Goal: Task Accomplishment & Management: Manage account settings

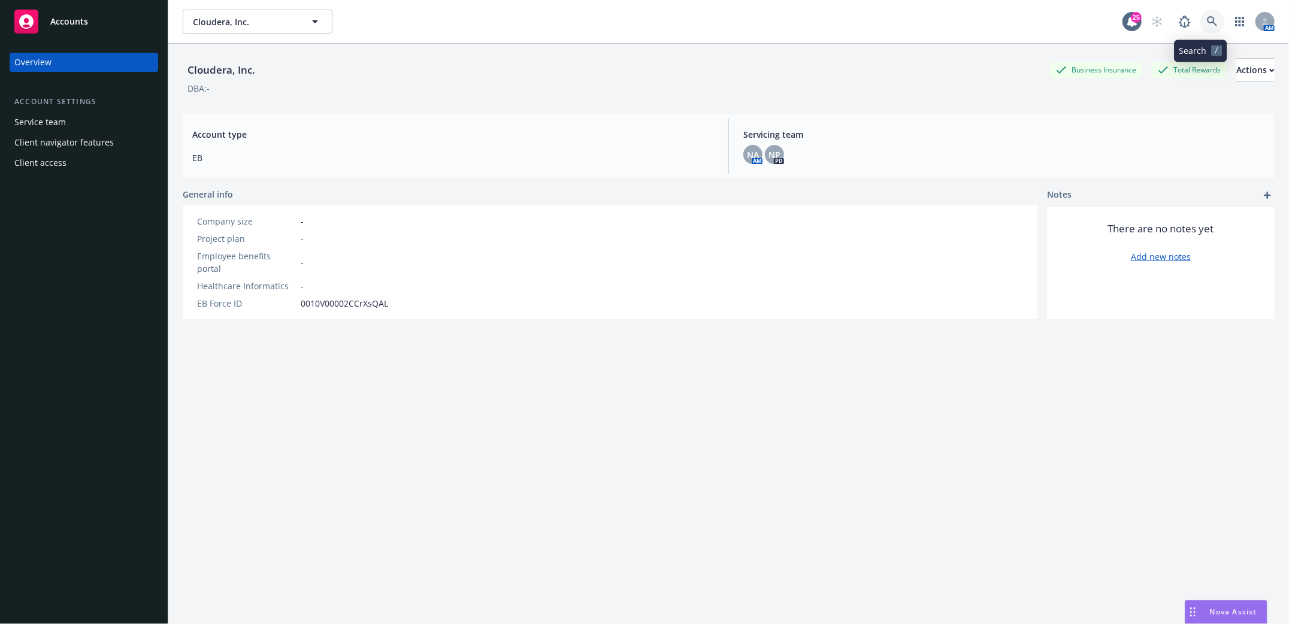
click at [1207, 20] on icon at bounding box center [1212, 21] width 11 height 11
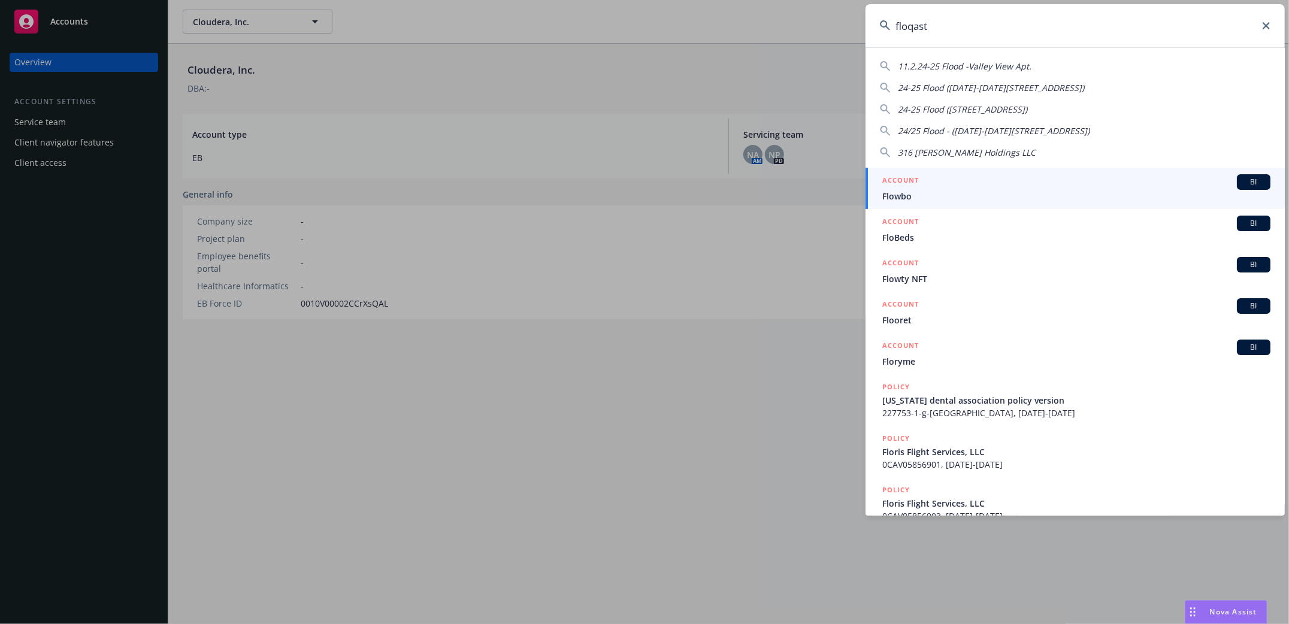
type input "floqast"
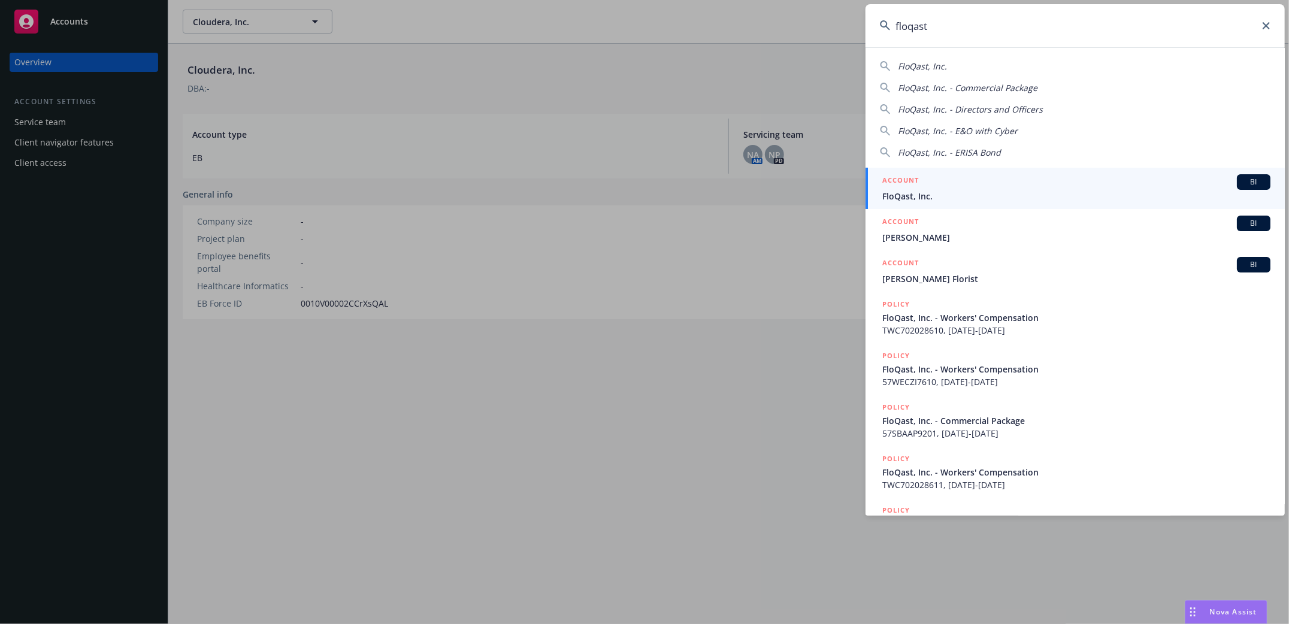
click at [905, 195] on span "FloQast, Inc." at bounding box center [1076, 196] width 388 height 13
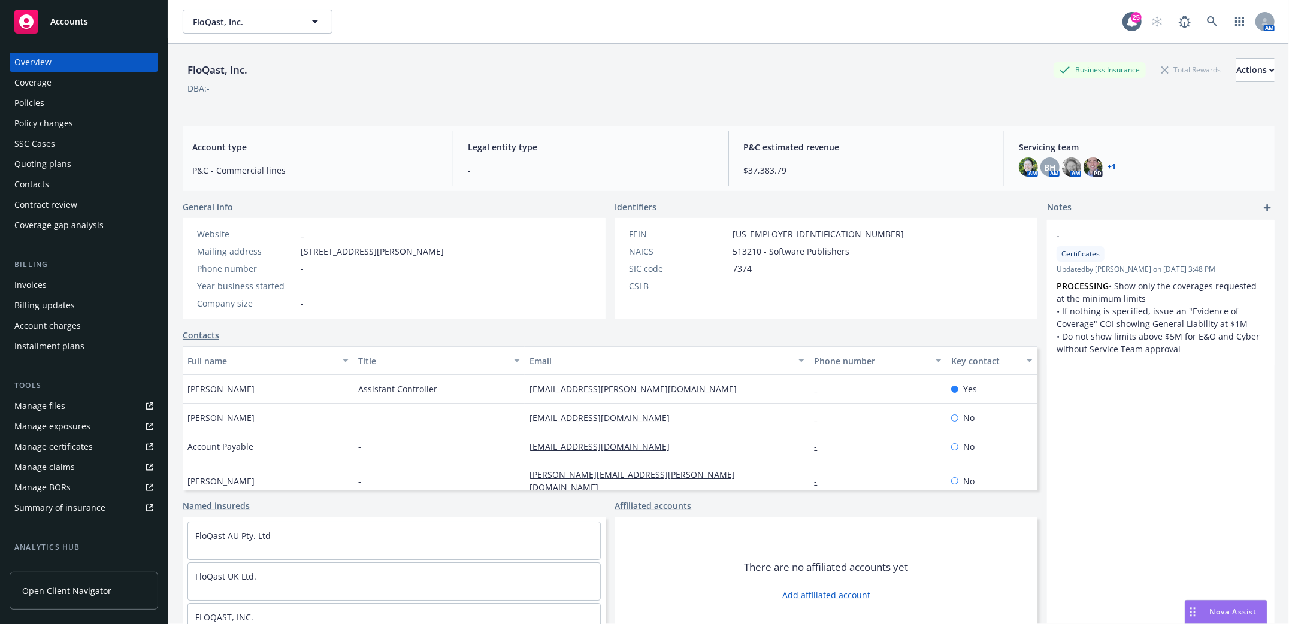
click at [32, 280] on div "Invoices" at bounding box center [30, 284] width 32 height 19
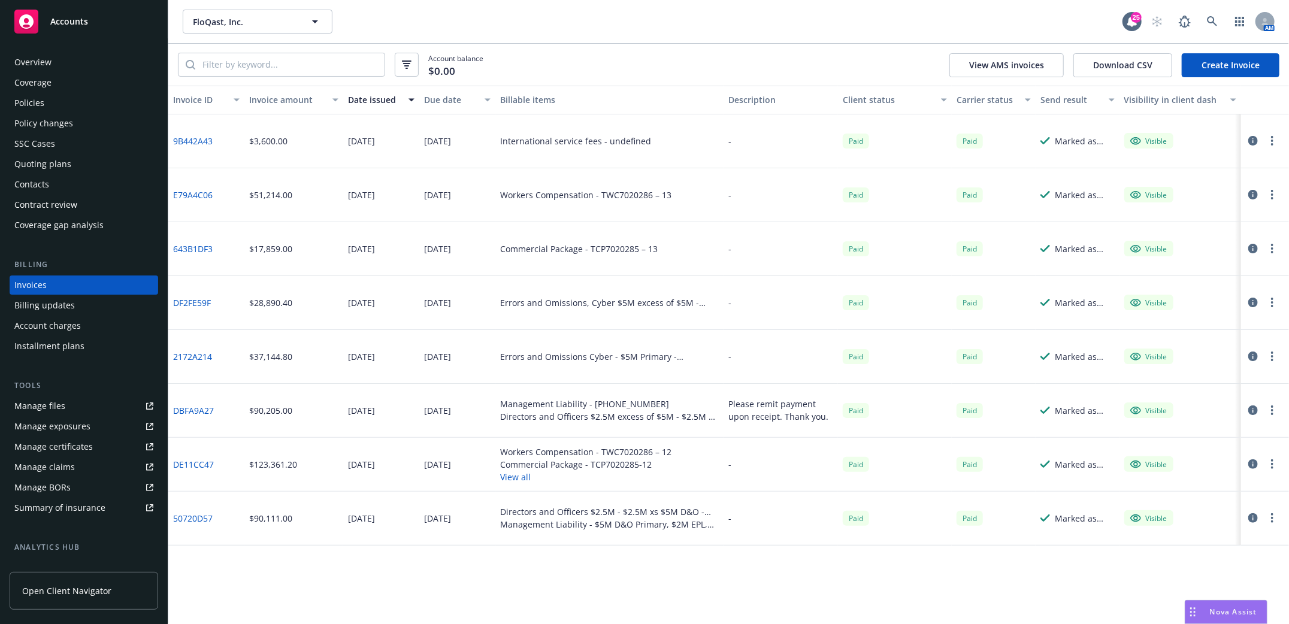
click at [1225, 72] on link "Create Invoice" at bounding box center [1231, 65] width 98 height 24
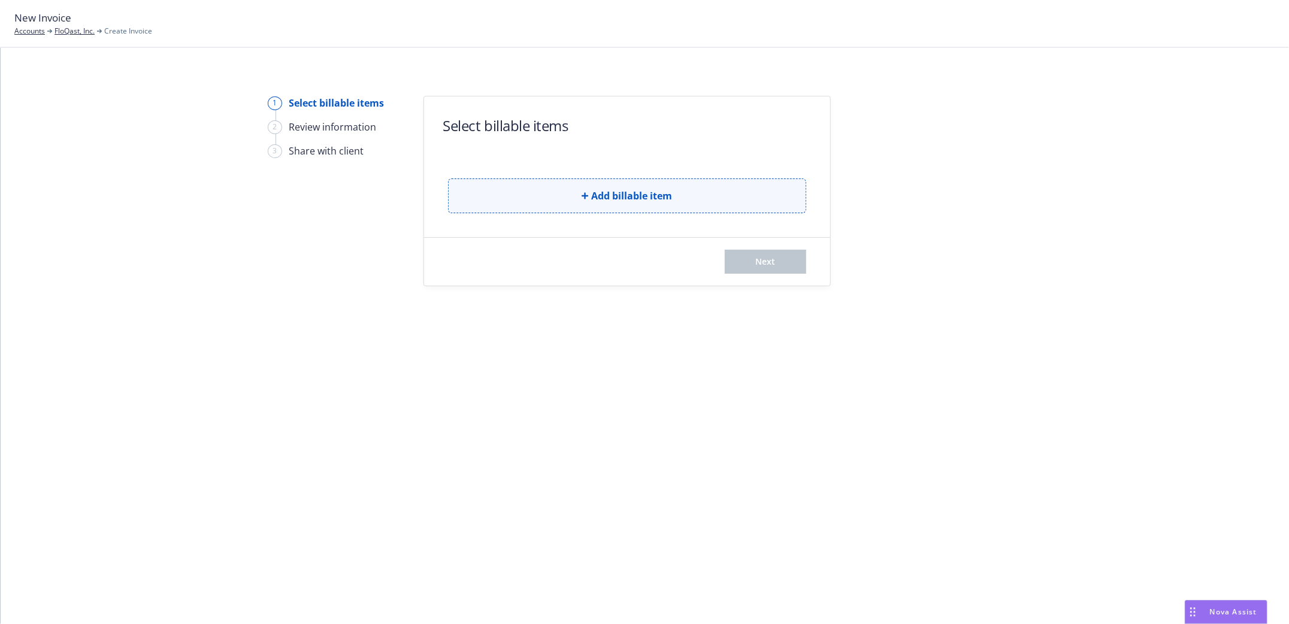
click at [593, 191] on span "Add billable item" at bounding box center [632, 196] width 81 height 14
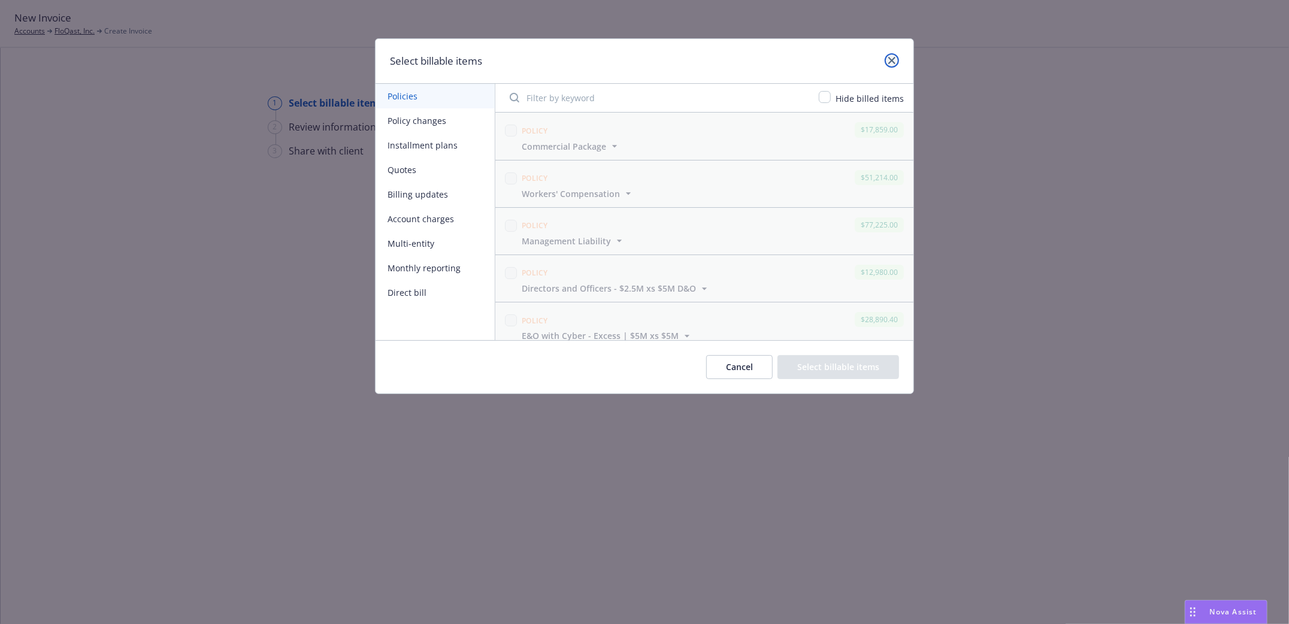
click at [895, 57] on link "close" at bounding box center [891, 60] width 14 height 14
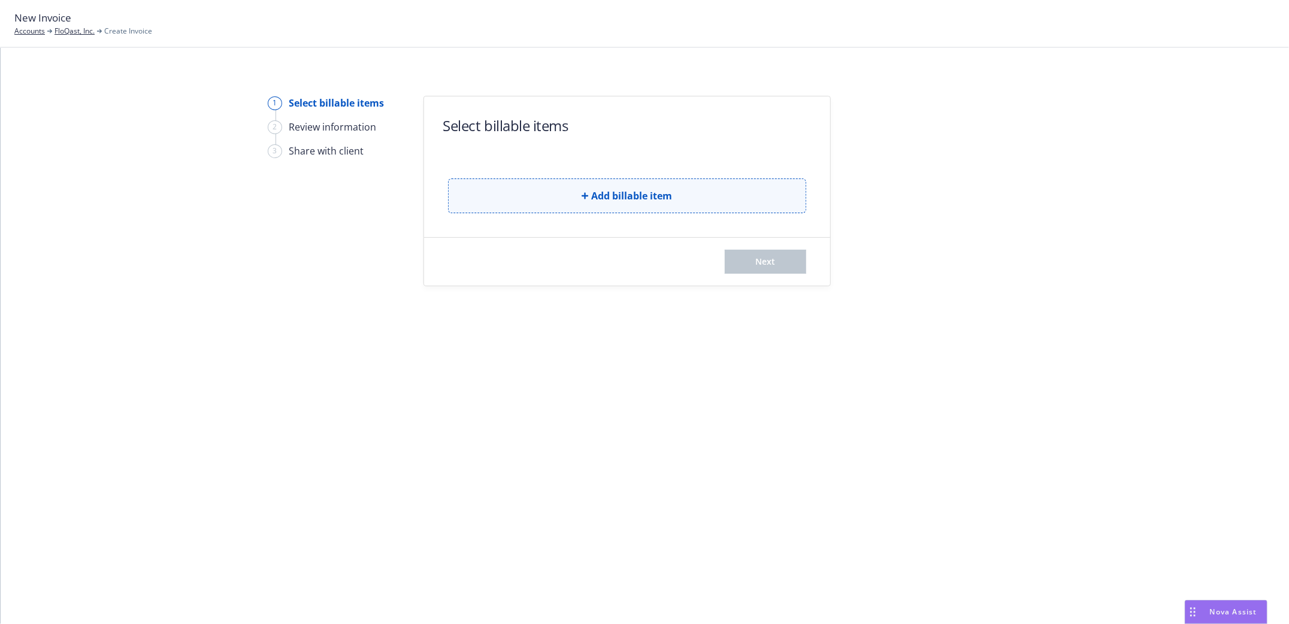
click at [582, 196] on icon "button" at bounding box center [584, 195] width 7 height 7
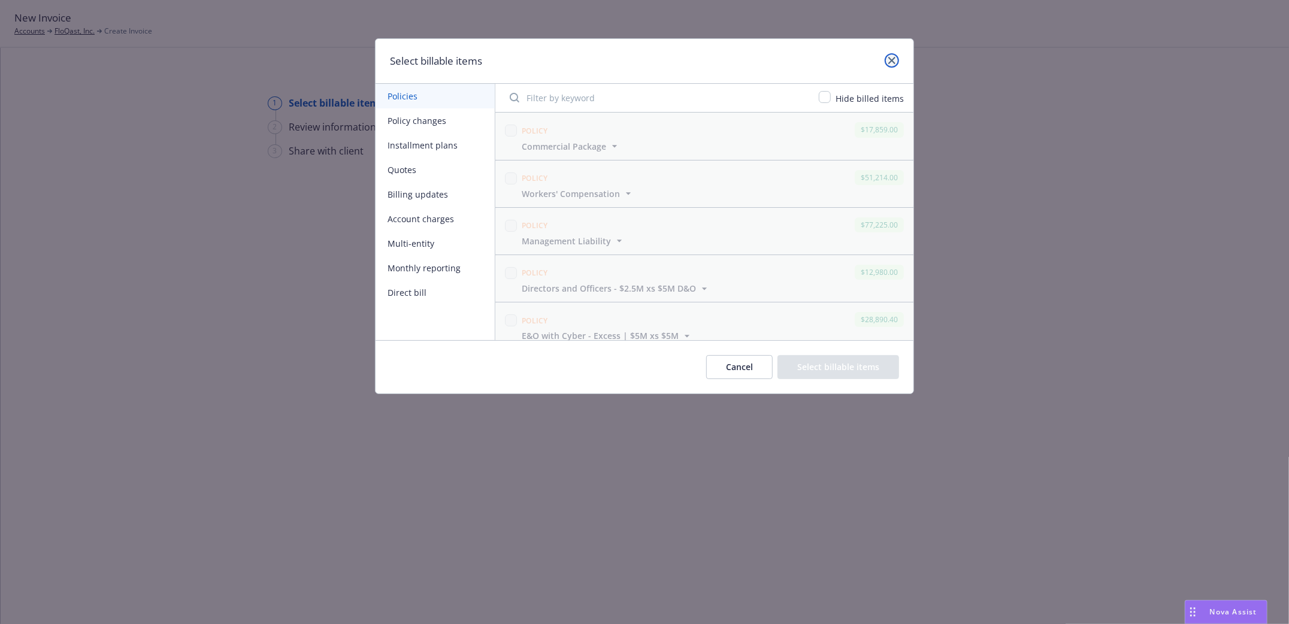
click at [894, 60] on icon "close" at bounding box center [891, 60] width 7 height 7
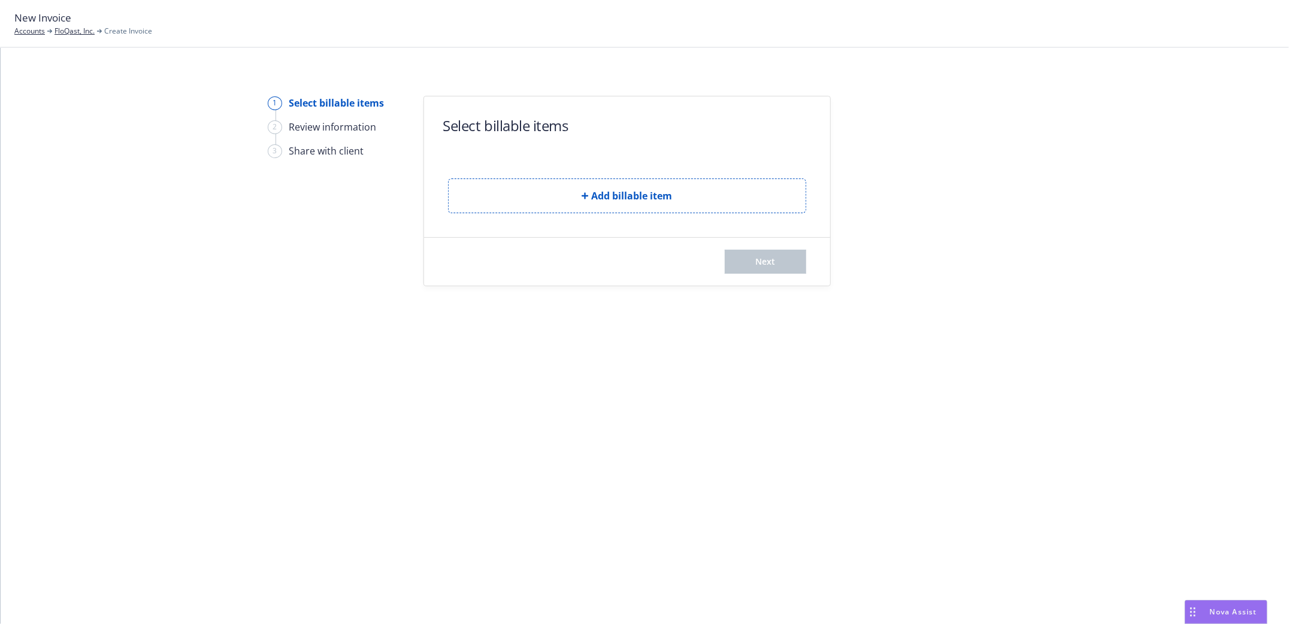
drag, startPoint x: 65, startPoint y: 32, endPoint x: 526, endPoint y: 23, distance: 461.8
click at [65, 32] on link "FloQast, Inc." at bounding box center [74, 31] width 40 height 11
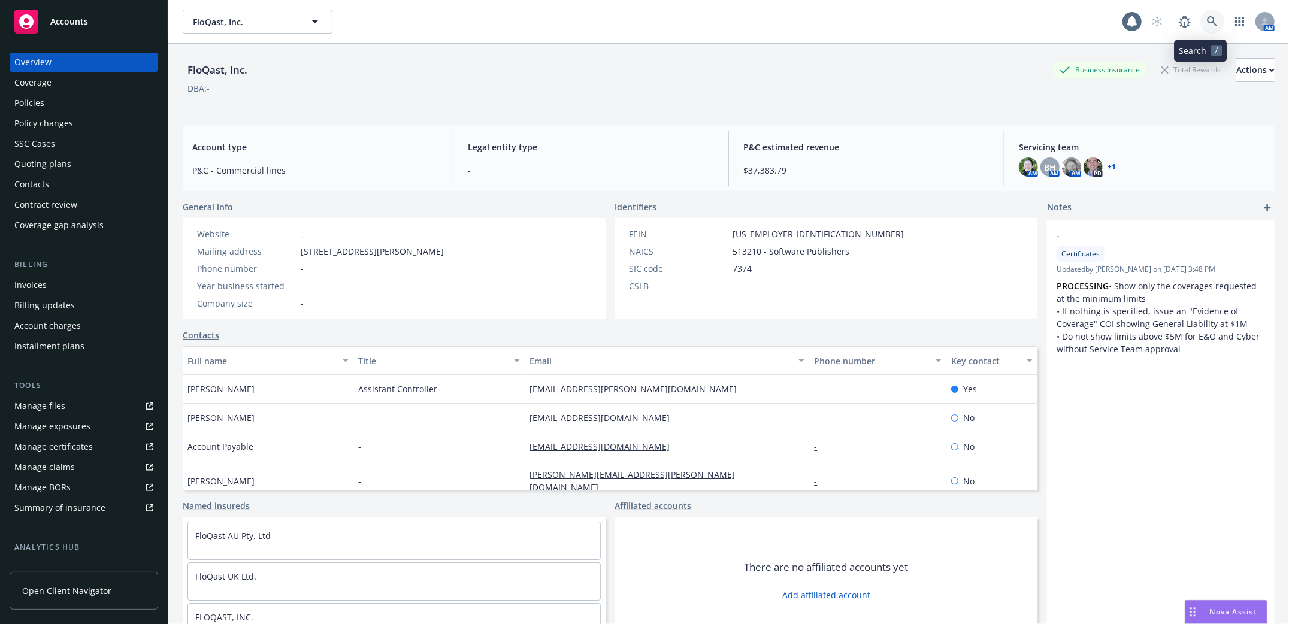
click at [1207, 23] on icon at bounding box center [1212, 21] width 10 height 10
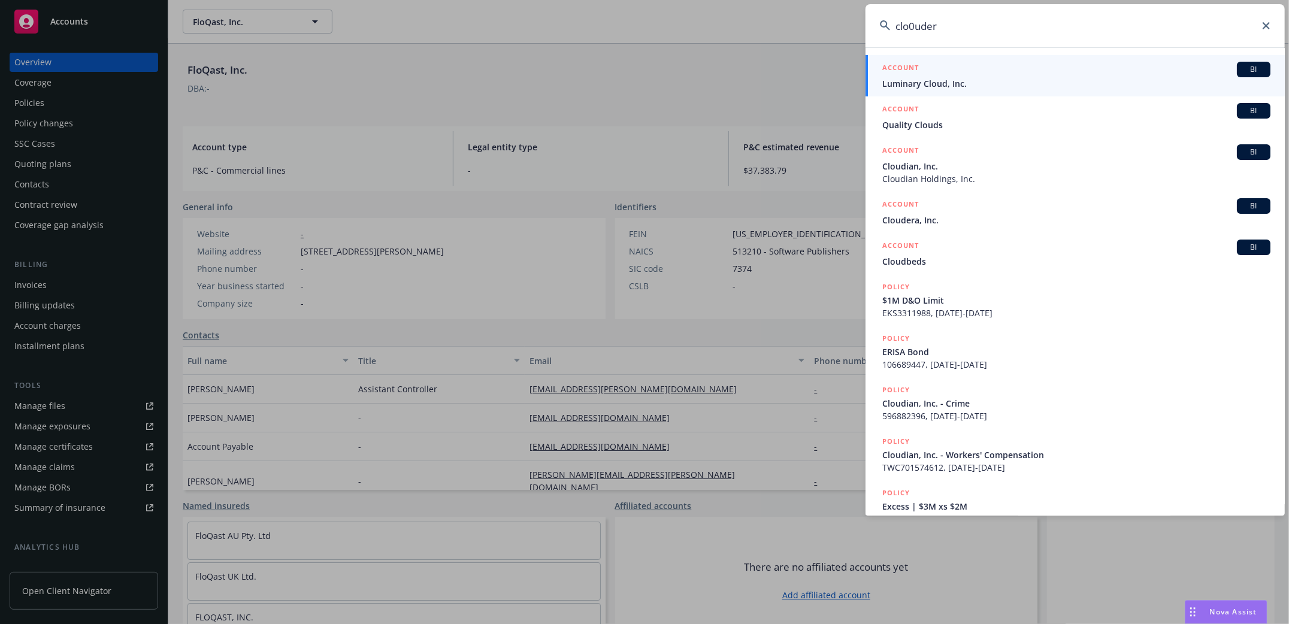
type input "clo0udera"
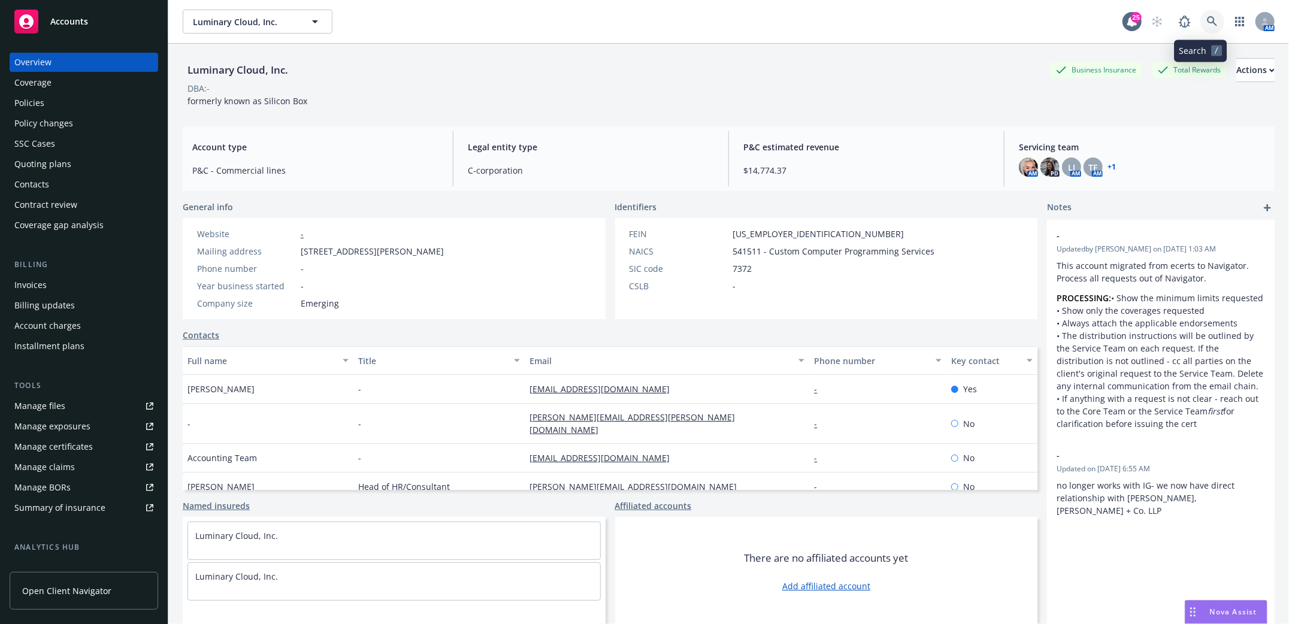
click at [1205, 20] on link at bounding box center [1212, 22] width 24 height 24
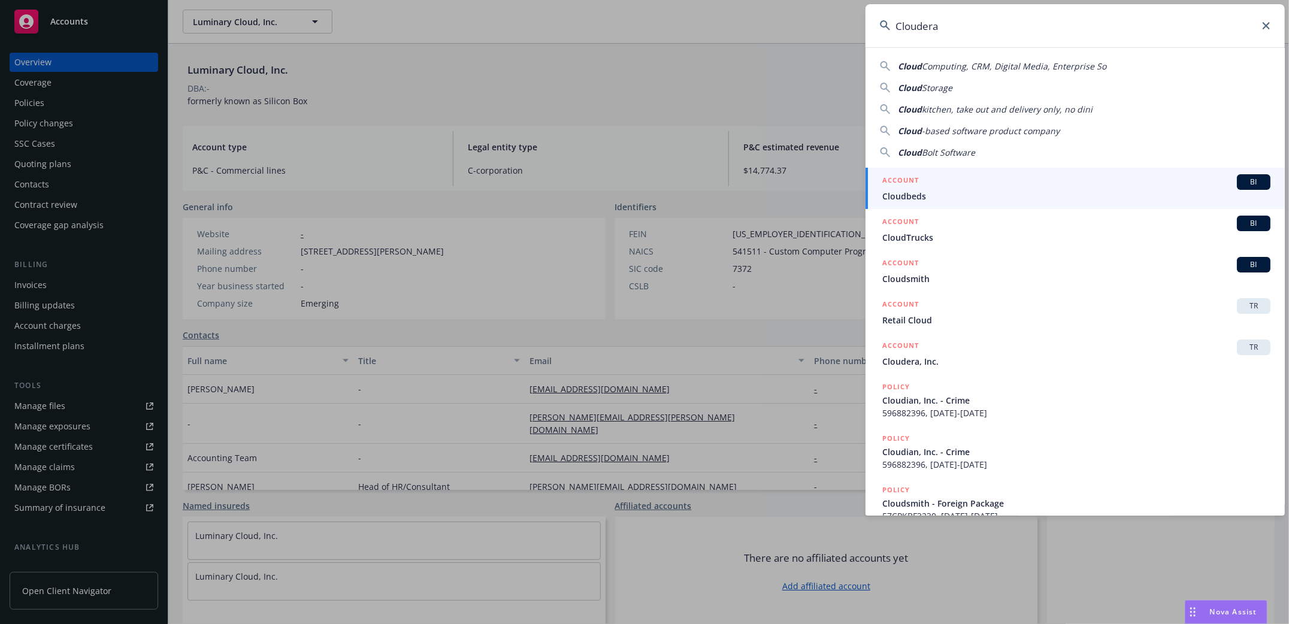
type input "Cloudera"
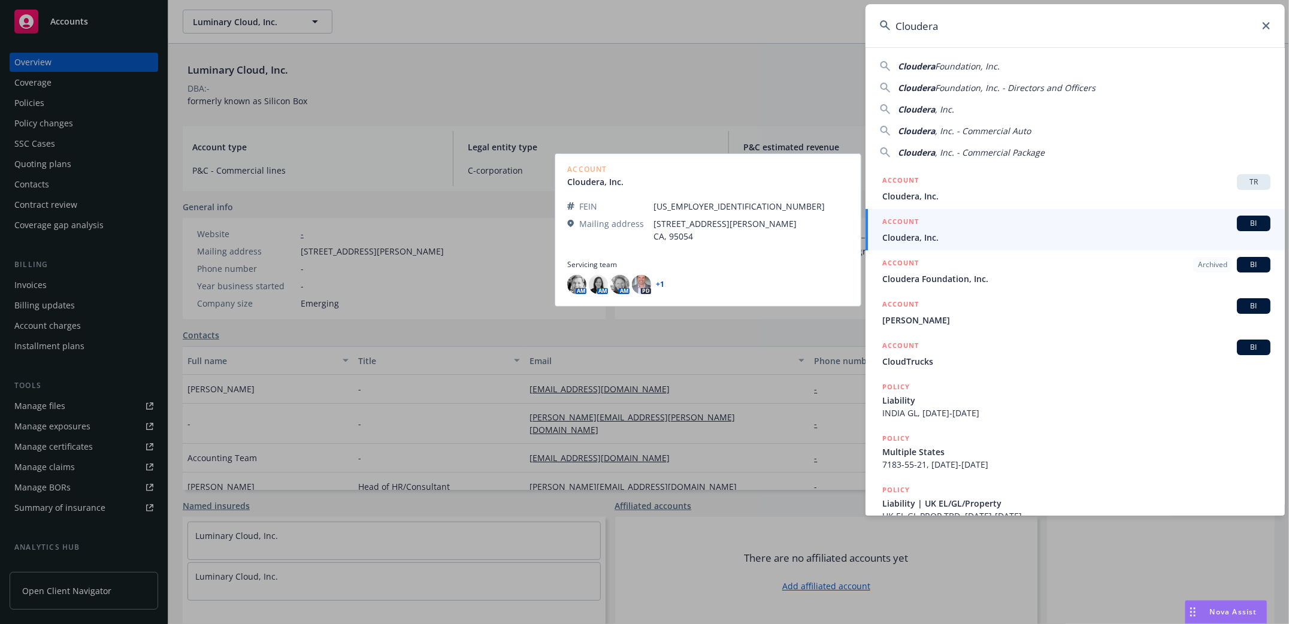
click at [898, 238] on span "Cloudera, Inc." at bounding box center [1076, 237] width 388 height 13
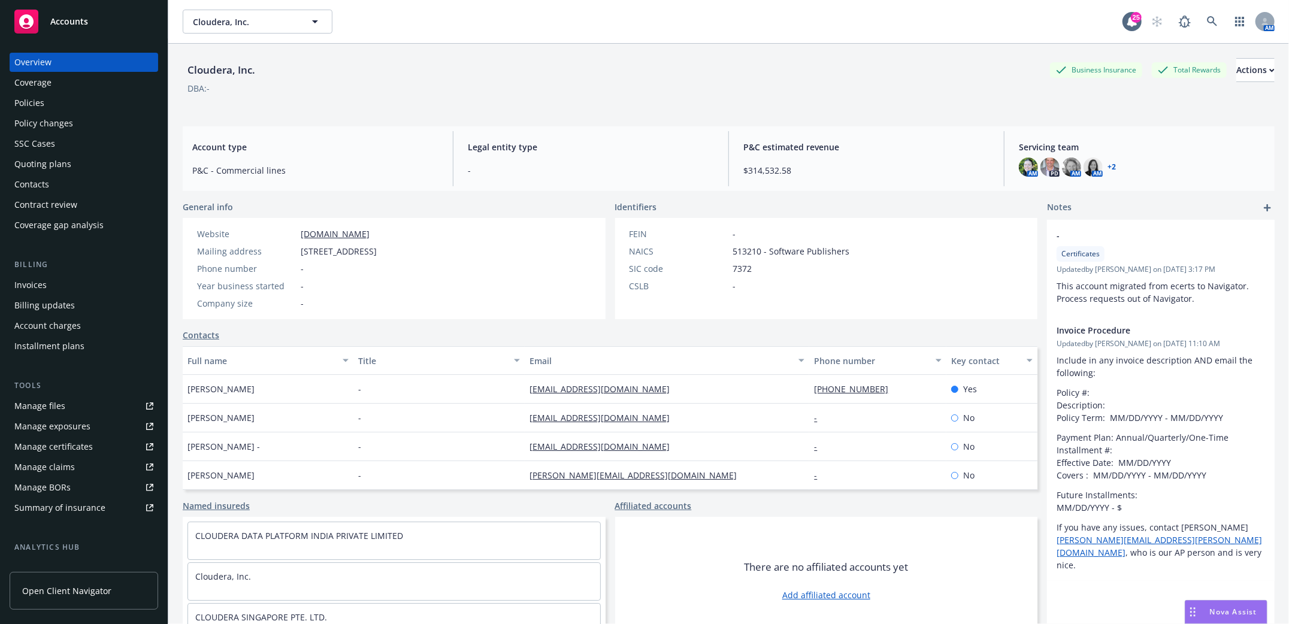
click at [26, 106] on div "Policies" at bounding box center [29, 102] width 30 height 19
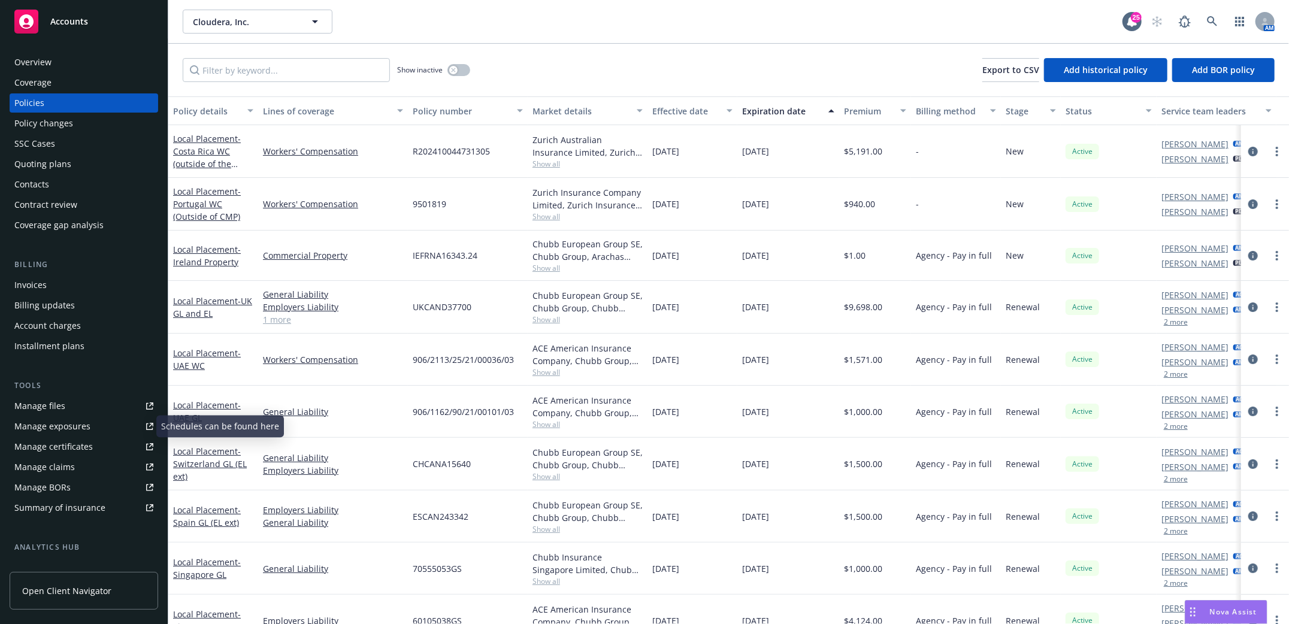
click at [41, 400] on div "Manage files" at bounding box center [39, 405] width 51 height 19
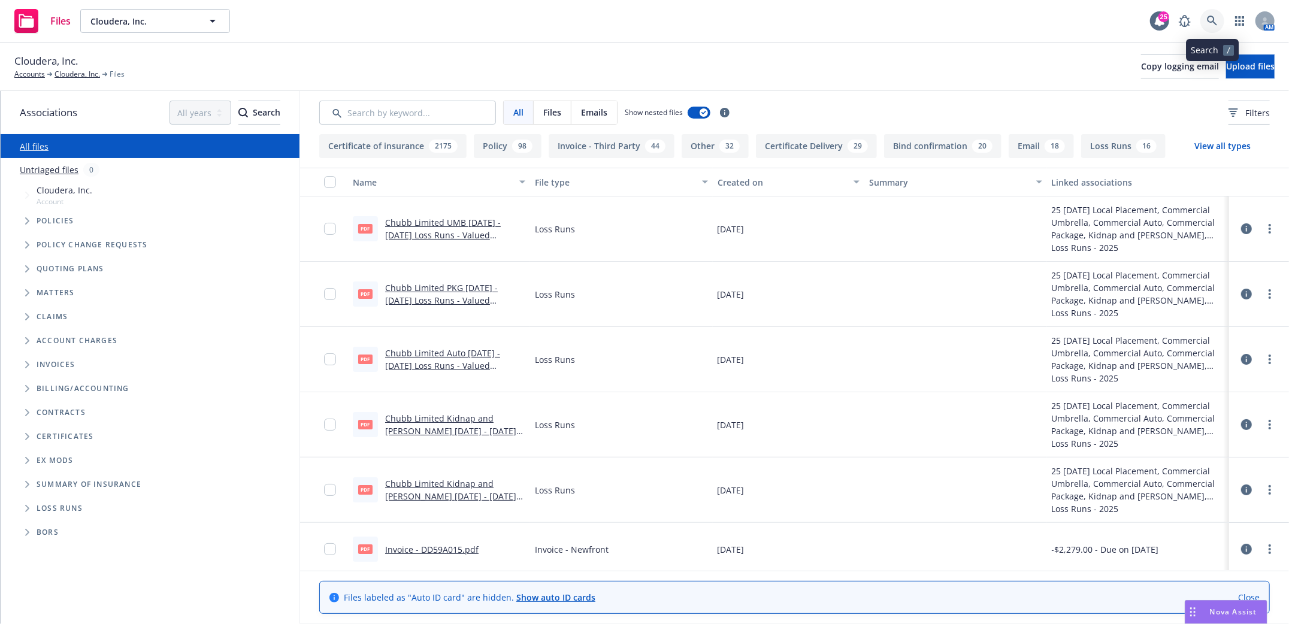
drag, startPoint x: 1213, startPoint y: 26, endPoint x: 1202, endPoint y: 41, distance: 18.8
click at [1213, 26] on icon at bounding box center [1212, 21] width 11 height 11
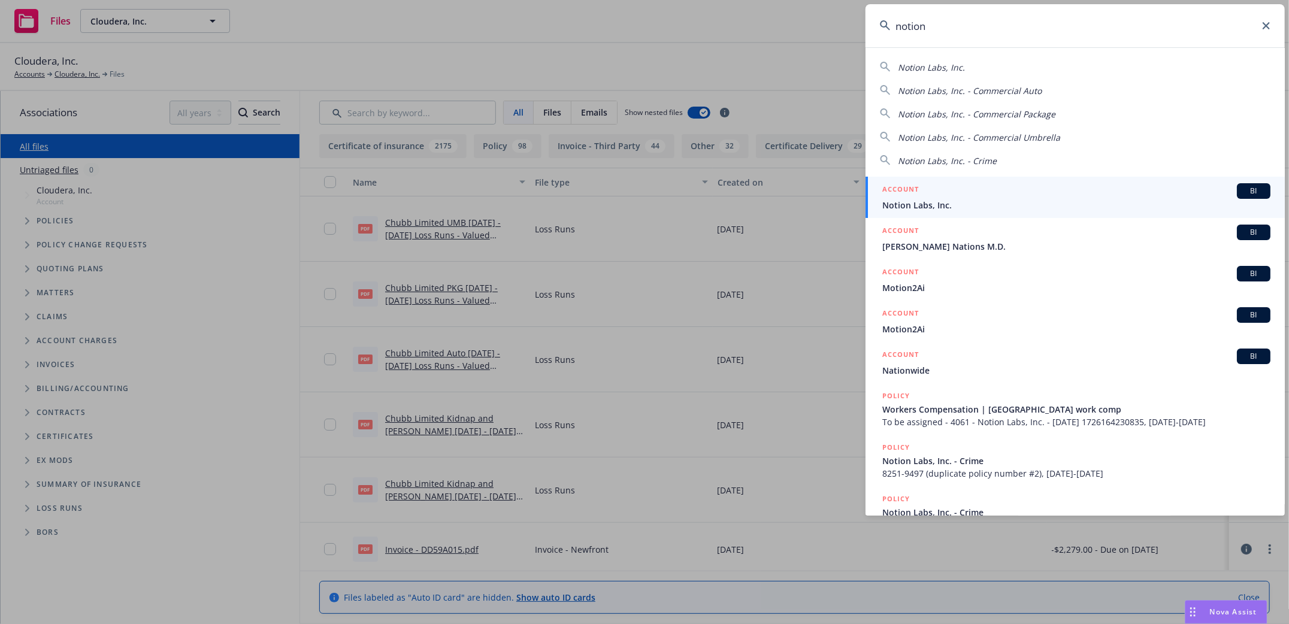
type input "notion"
click at [916, 205] on span "Notion Labs, Inc." at bounding box center [1076, 205] width 388 height 13
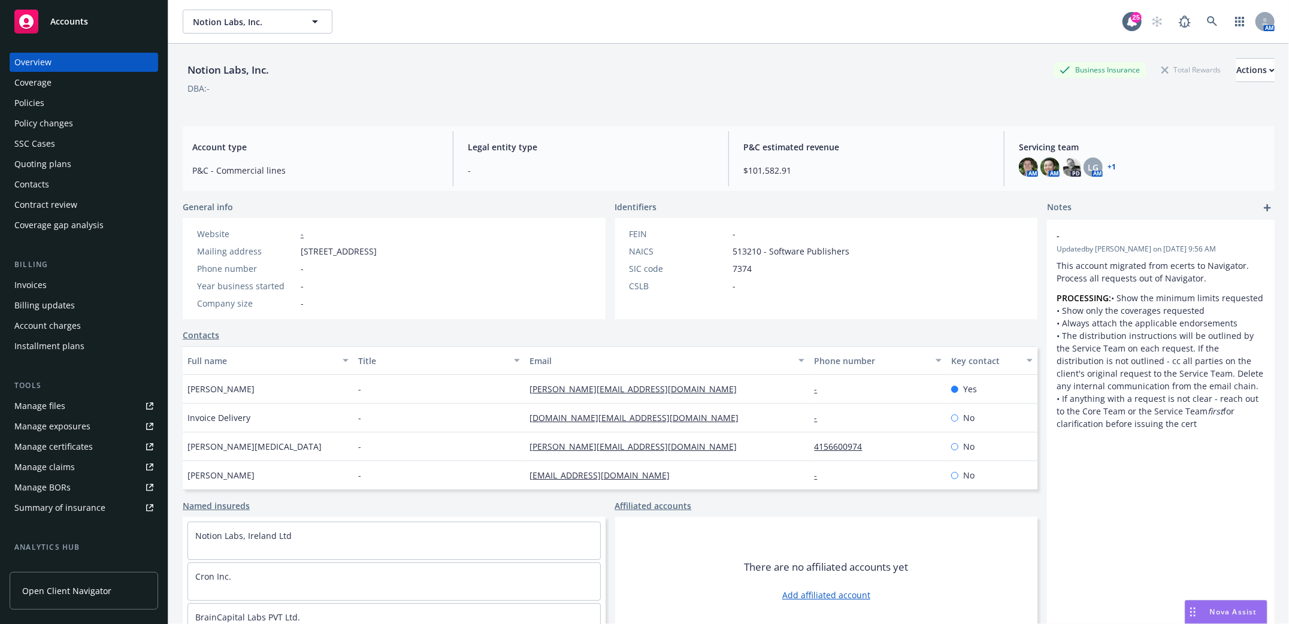
click at [29, 165] on div "Quoting plans" at bounding box center [42, 164] width 57 height 19
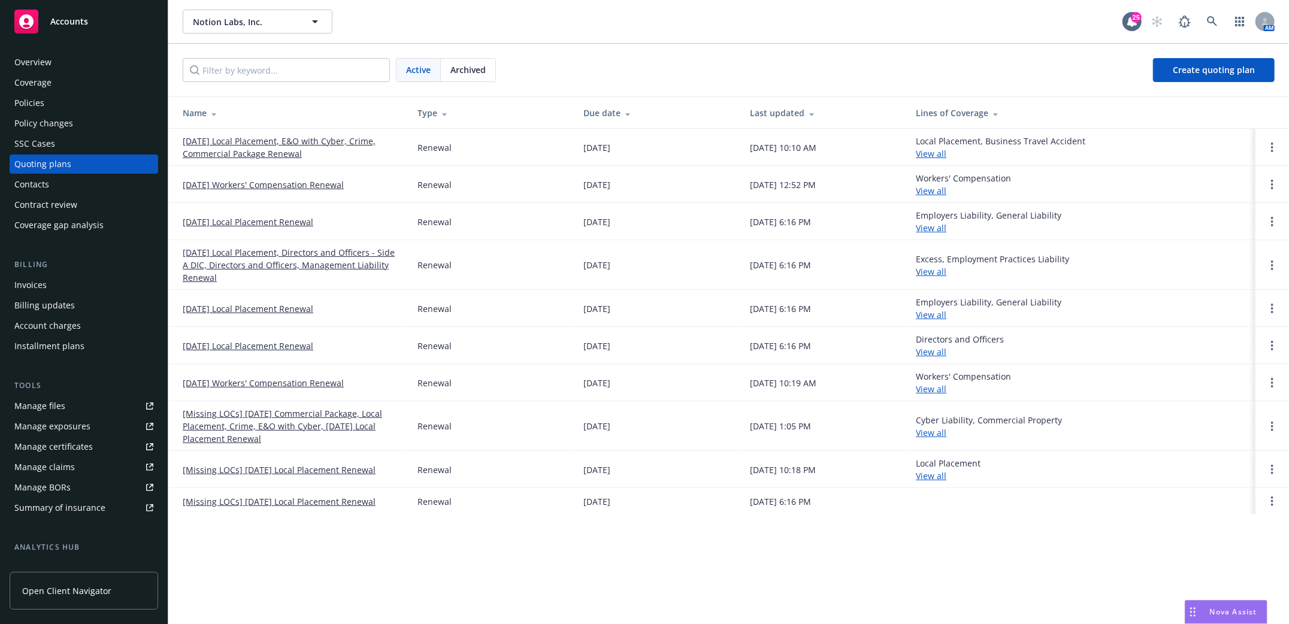
click at [34, 104] on div "Policies" at bounding box center [29, 102] width 30 height 19
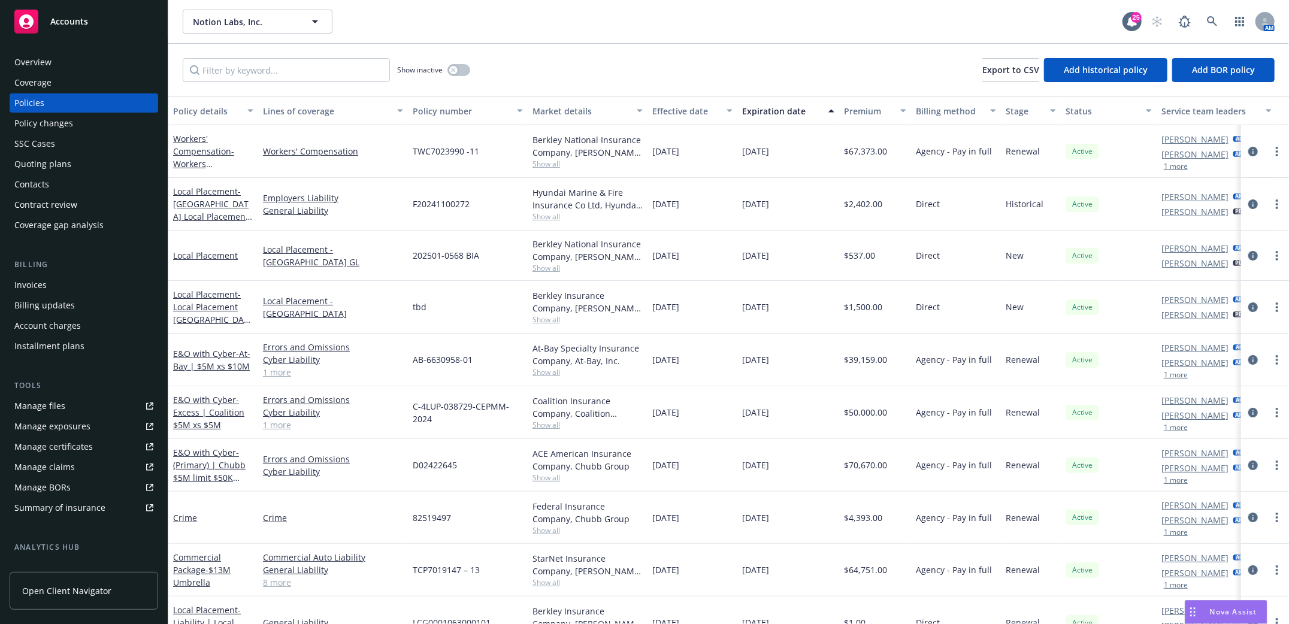
click at [30, 101] on div "Policies" at bounding box center [29, 102] width 30 height 19
click at [13, 104] on link "Policies" at bounding box center [84, 102] width 149 height 19
click at [47, 161] on div "Quoting plans" at bounding box center [42, 164] width 57 height 19
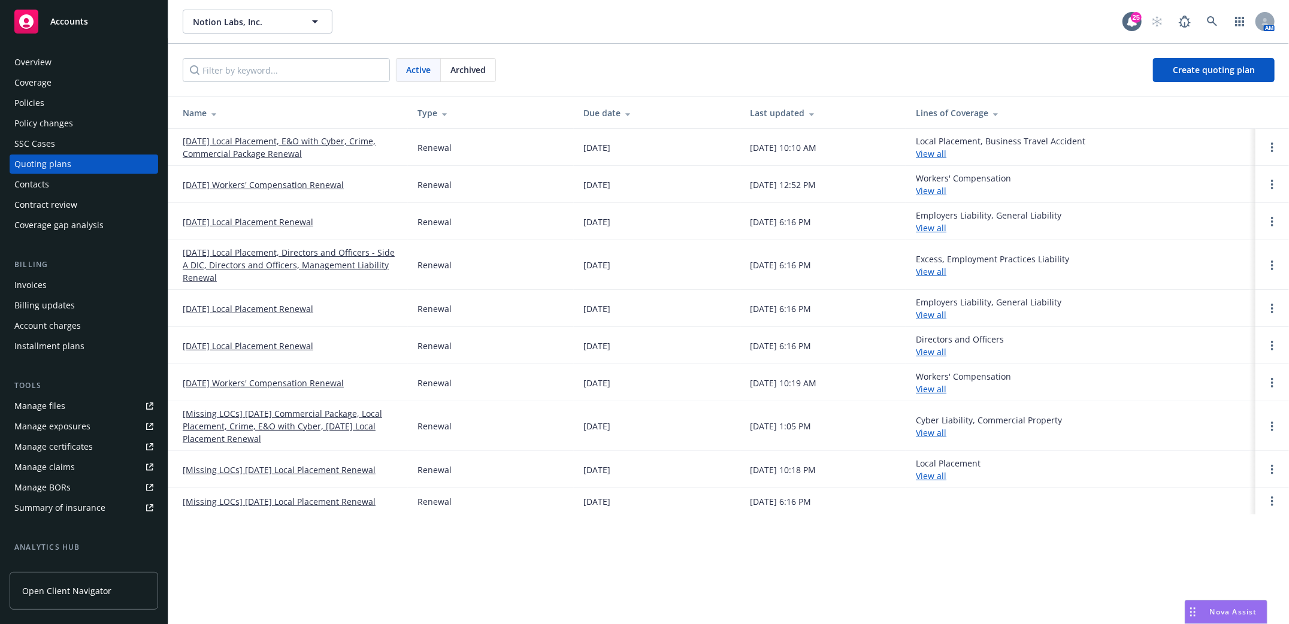
click at [235, 185] on link "08/31/25 Workers' Compensation Renewal" at bounding box center [263, 184] width 161 height 13
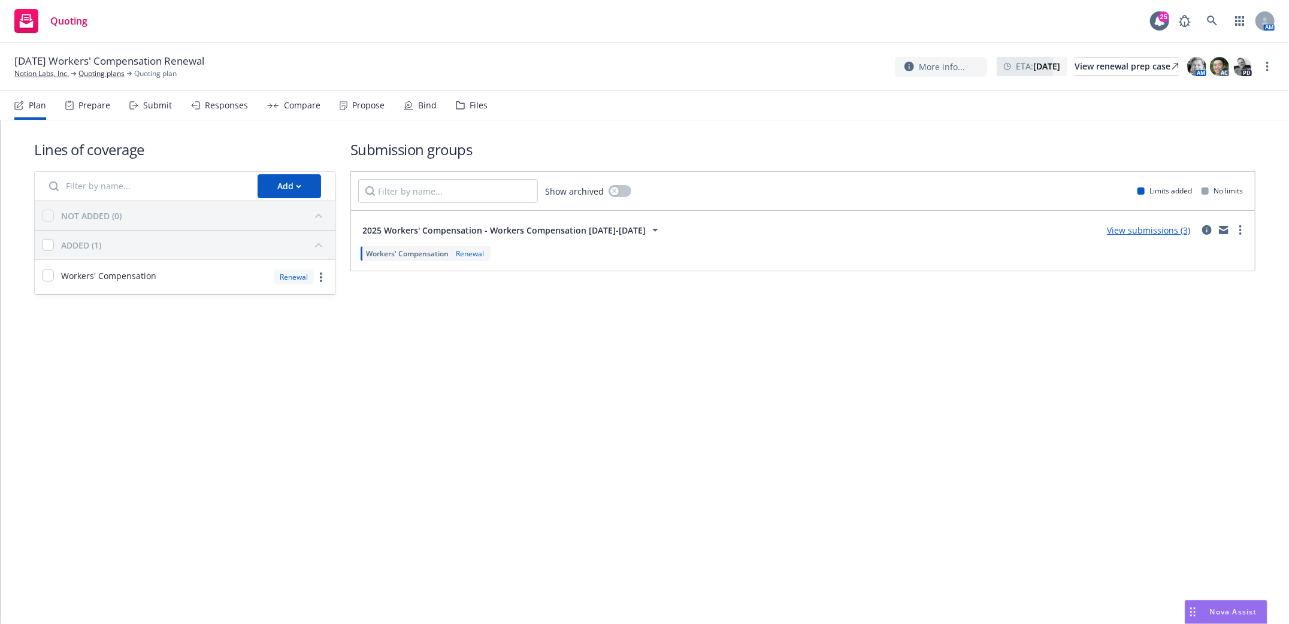
click at [155, 97] on div "Submit" at bounding box center [150, 105] width 43 height 29
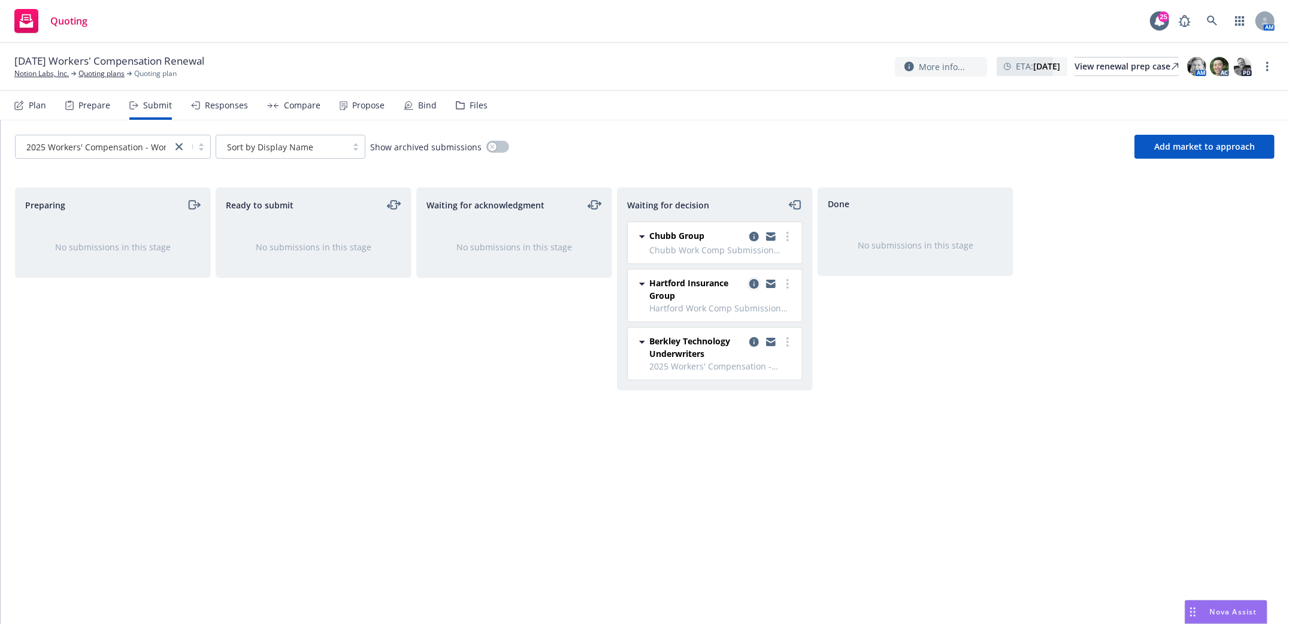
click at [753, 287] on icon "copy logging email" at bounding box center [754, 284] width 10 height 10
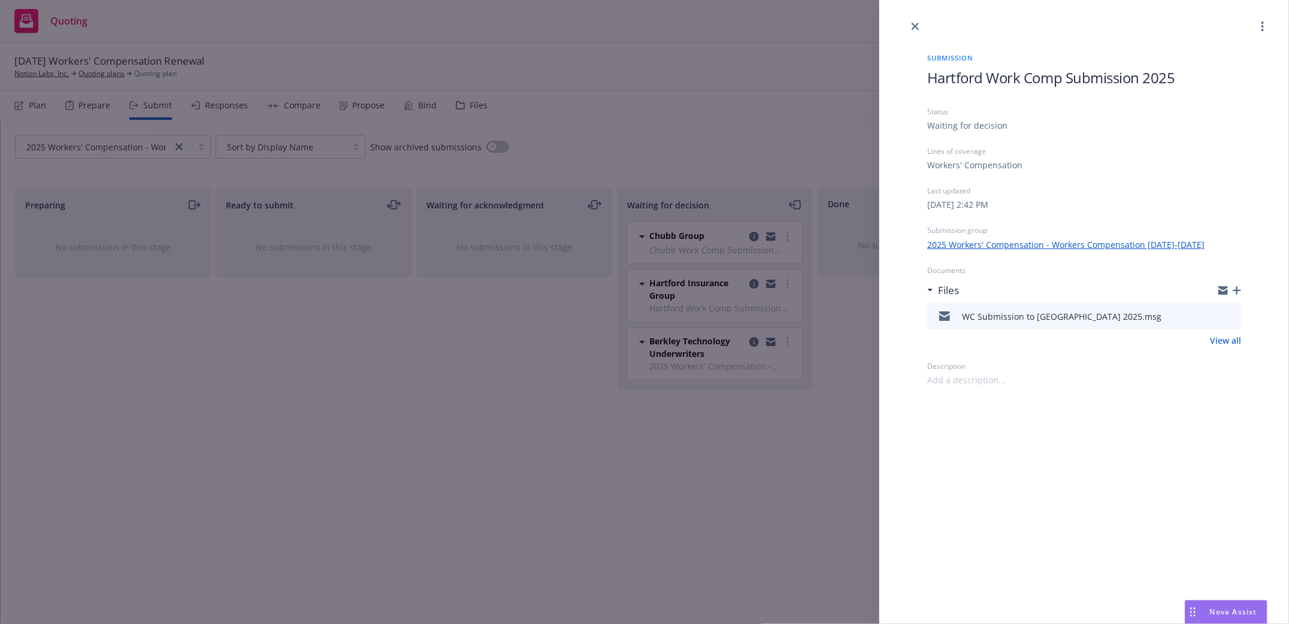
click at [1238, 290] on icon "button" at bounding box center [1236, 290] width 8 height 8
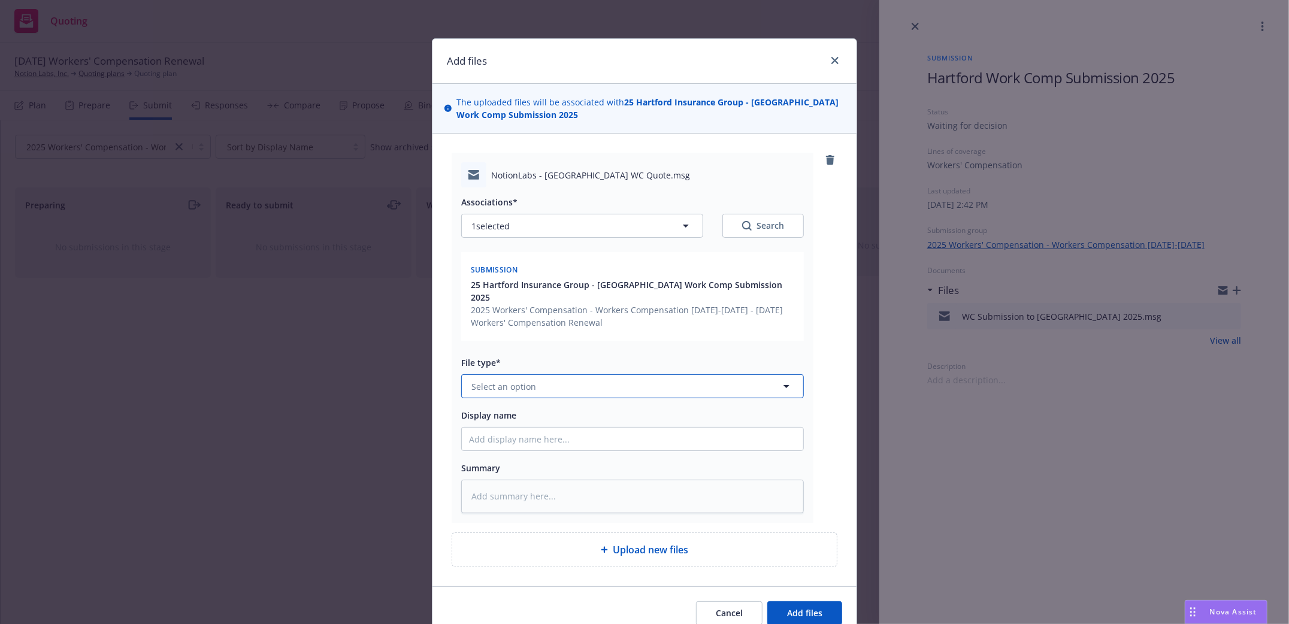
drag, startPoint x: 764, startPoint y: 382, endPoint x: 744, endPoint y: 377, distance: 19.9
click at [759, 382] on button "Select an option" at bounding box center [632, 386] width 343 height 24
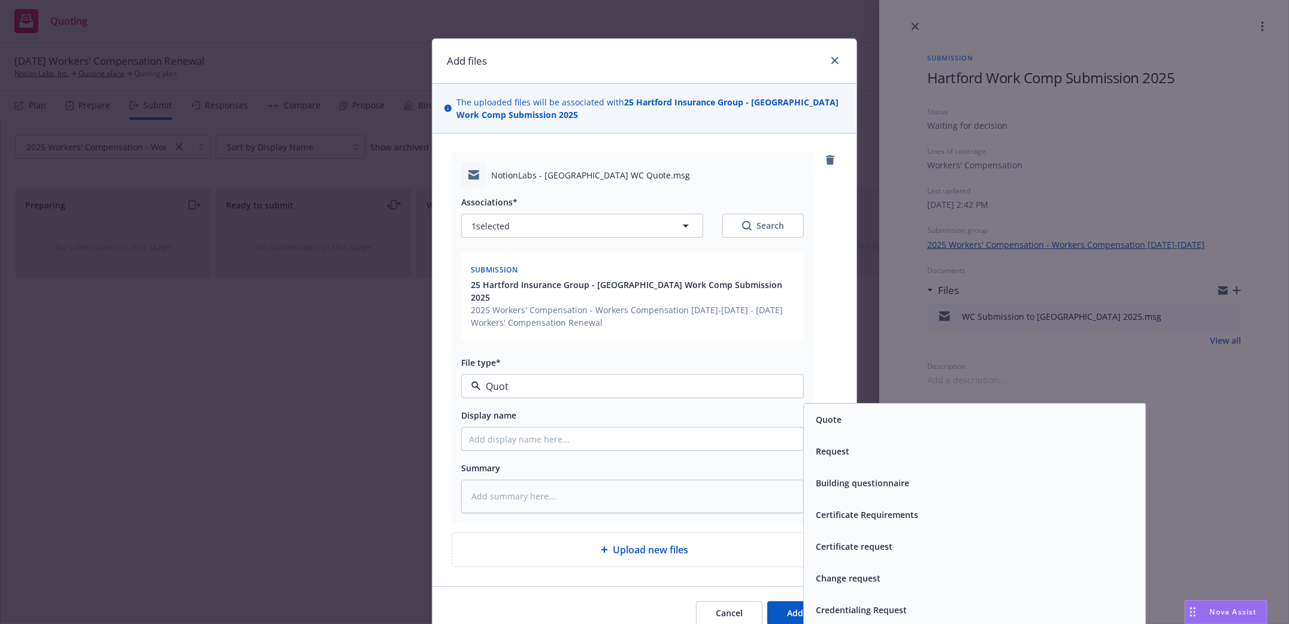
type input "Quote"
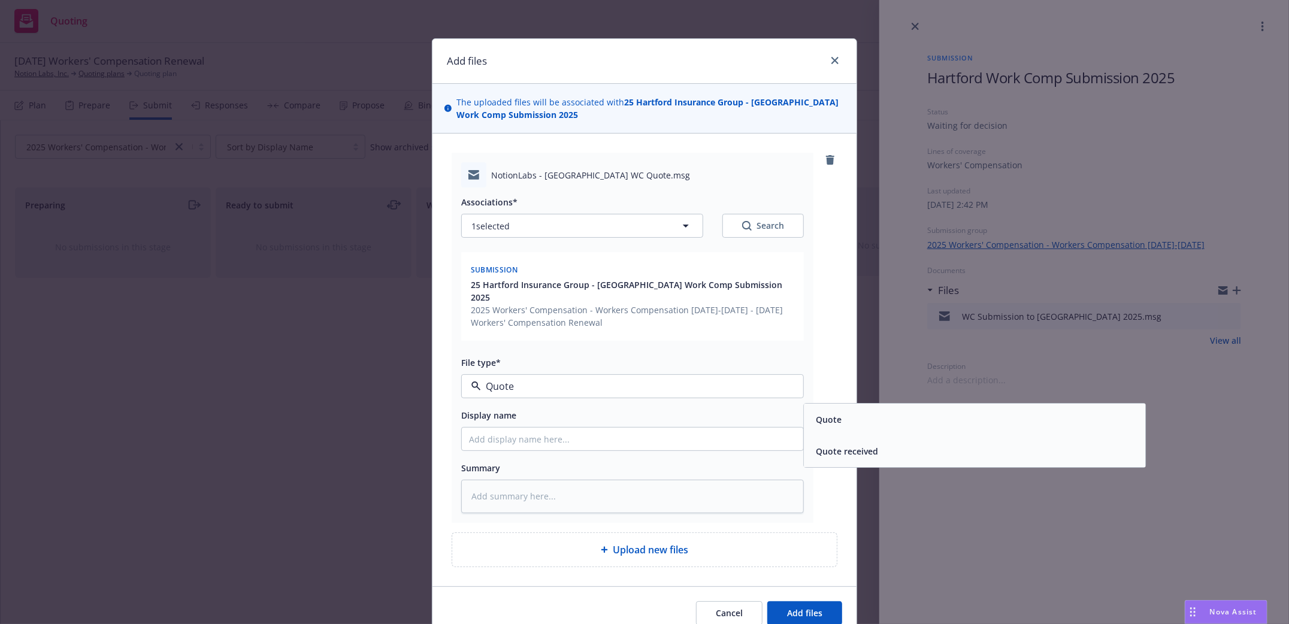
drag, startPoint x: 841, startPoint y: 440, endPoint x: 593, endPoint y: 447, distance: 248.6
click at [841, 446] on span "Quote received" at bounding box center [847, 452] width 62 height 13
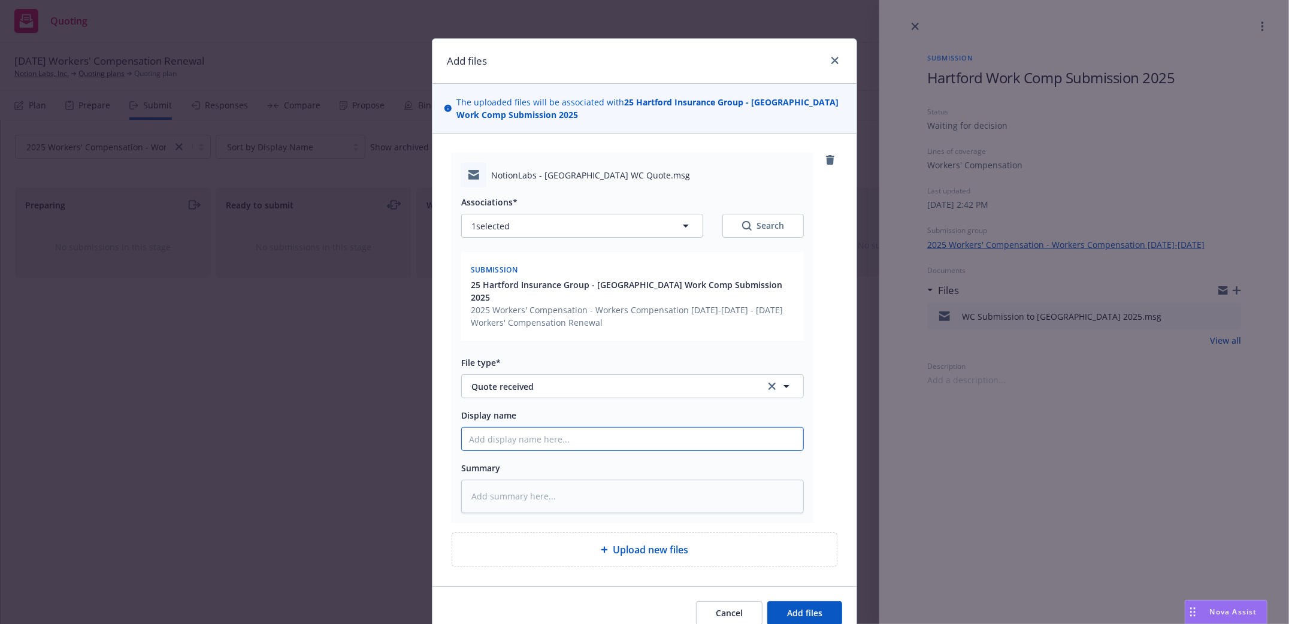
click at [572, 429] on input "Display name" at bounding box center [632, 439] width 341 height 23
type textarea "x"
type input "Q"
type textarea "x"
type input "Qu"
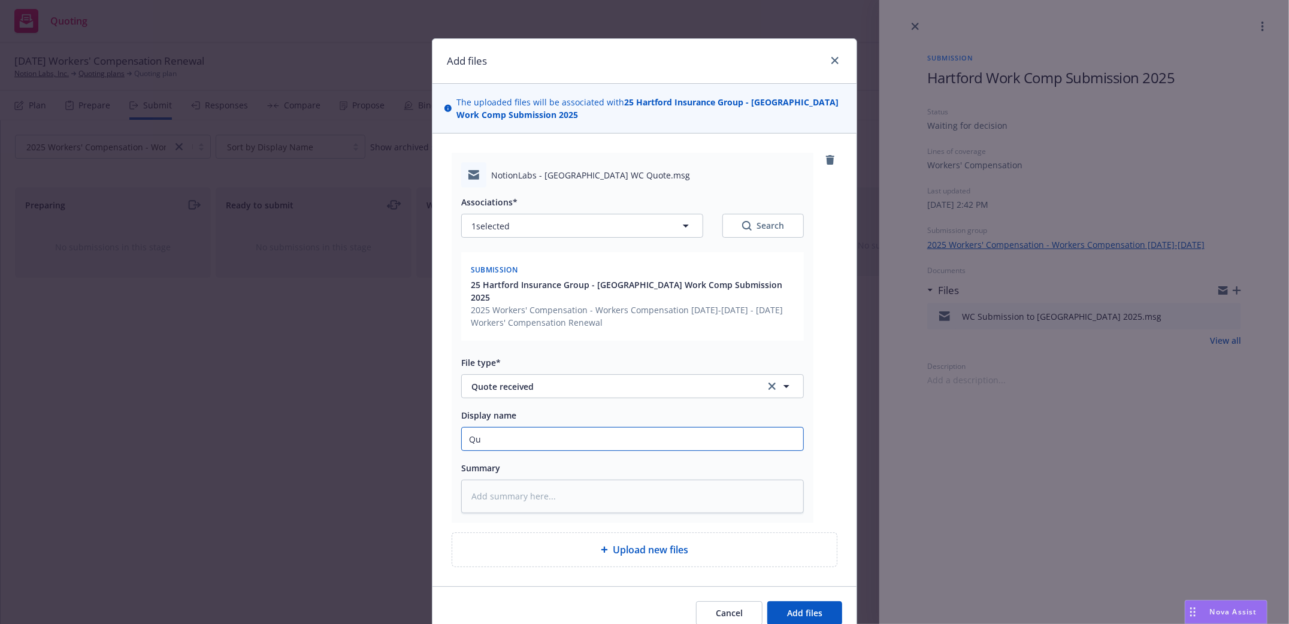
type textarea "x"
type input "Quo"
type textarea "x"
type input "Quote"
type textarea "x"
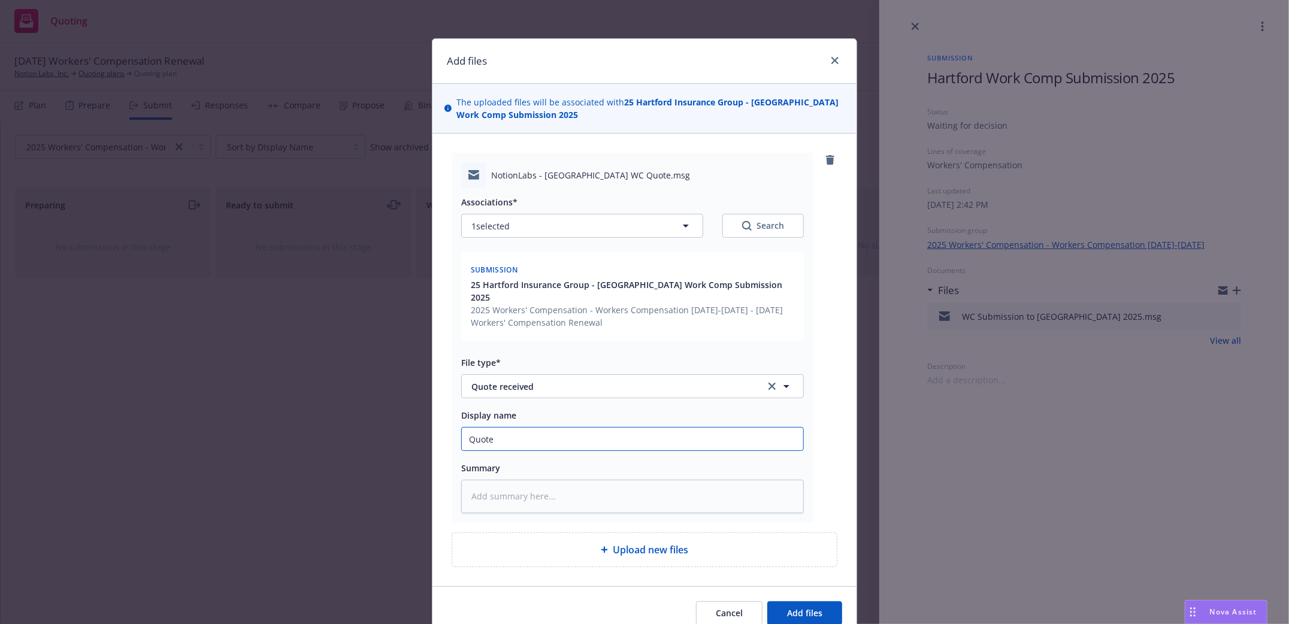
type input "Quote F"
type textarea "x"
type input "Quote Fr"
type textarea "x"
type input "Quote Fro"
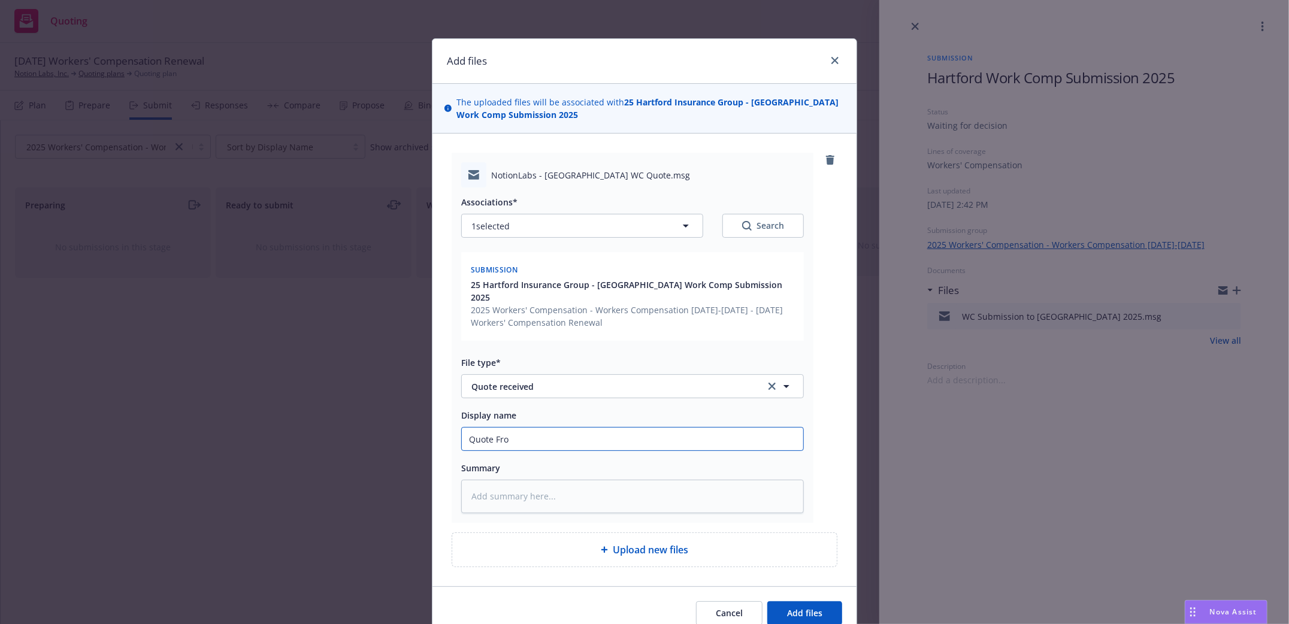
type textarea "x"
type input "Quote From"
type textarea "x"
type input "Quote Fromn"
type textarea "x"
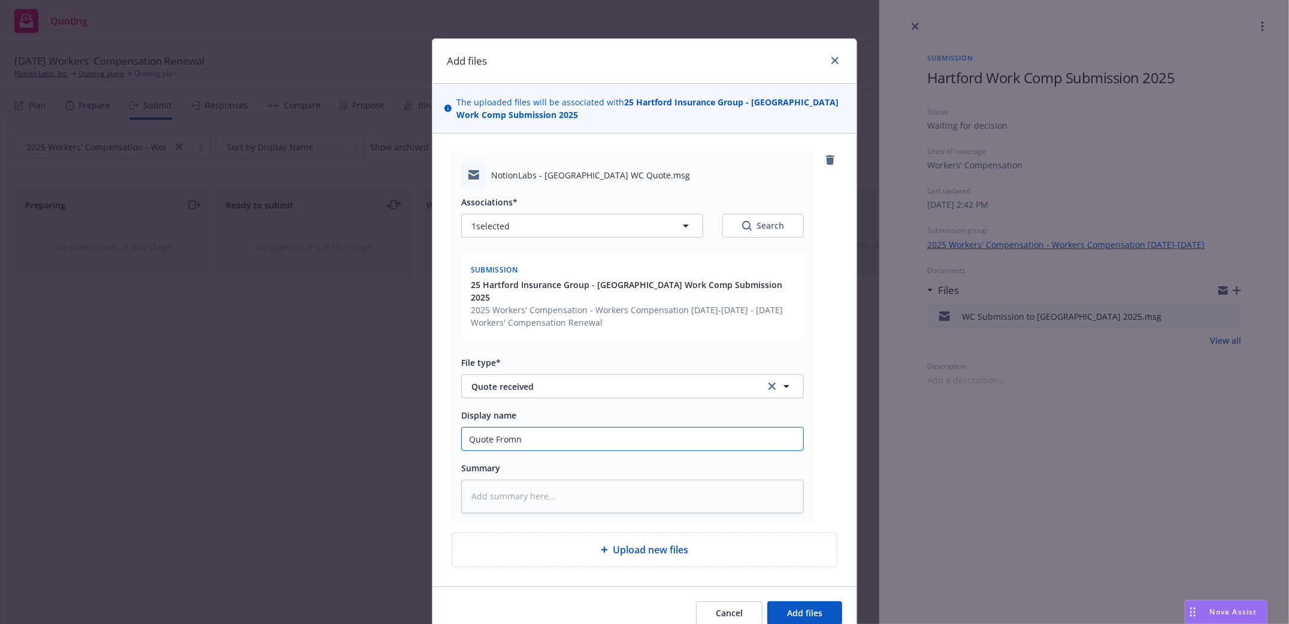
type input "Quote Fromn"
type textarea "x"
type input "Quote From"
type textarea "x"
type input "Quote From H"
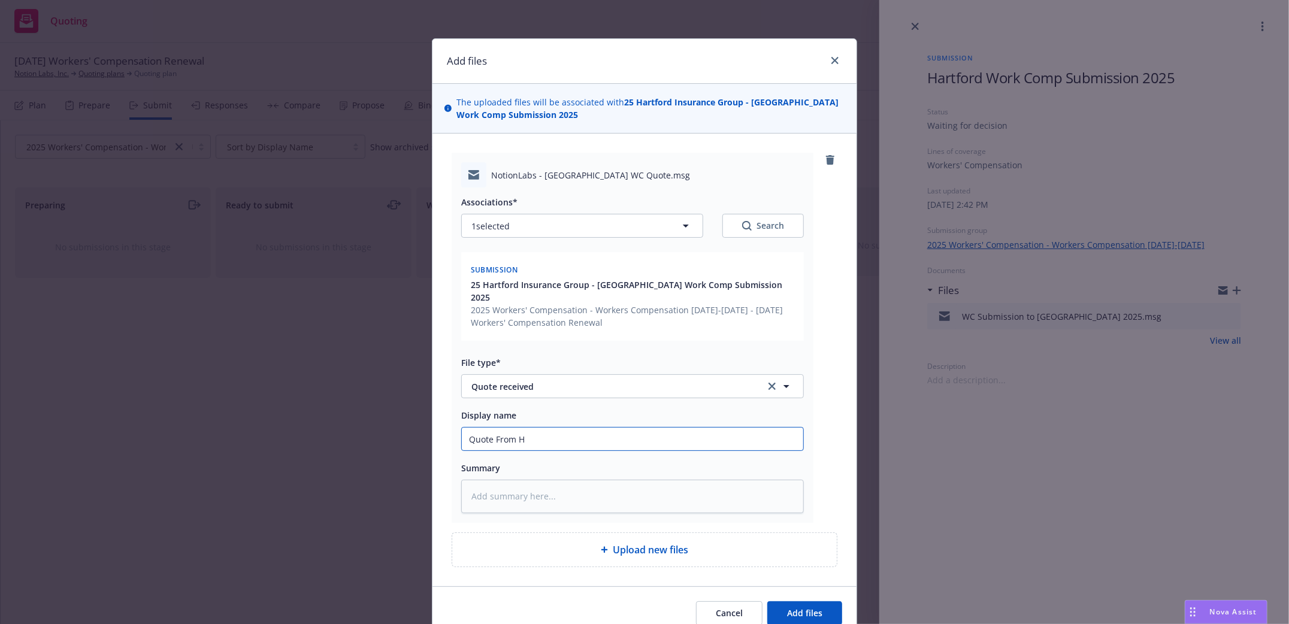
type textarea "x"
type input "Quote From Ha"
type textarea "x"
type input "Quote From Har"
type textarea "x"
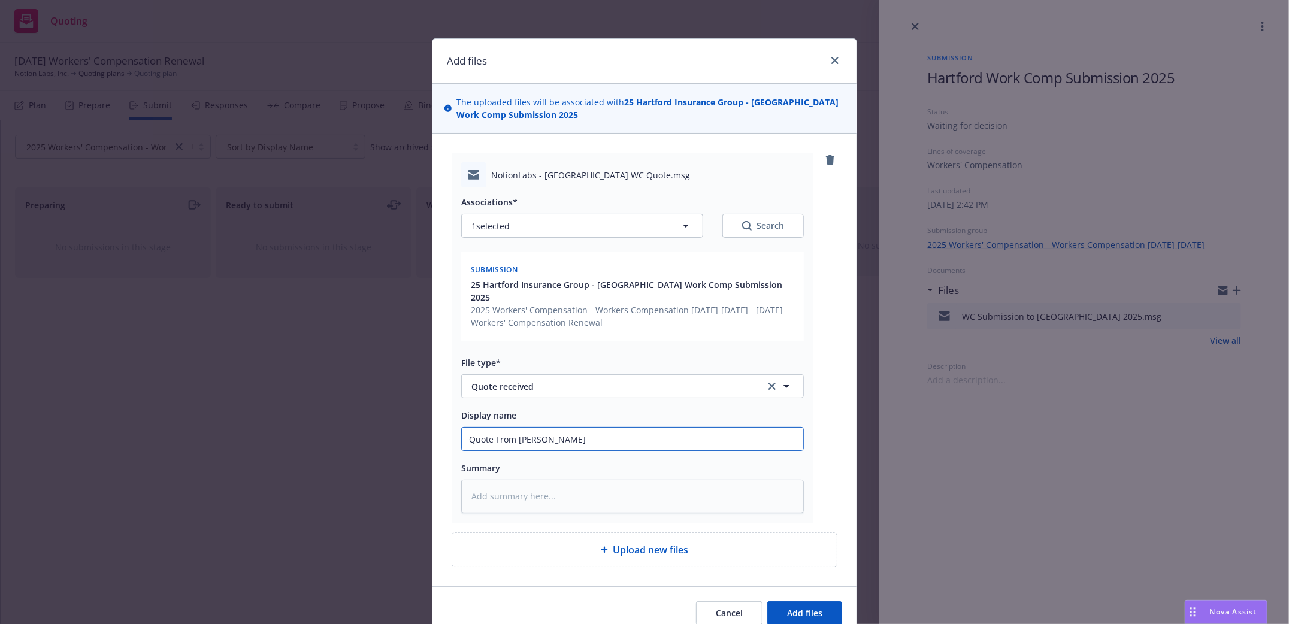
type input "Quote From Hartf"
type textarea "x"
type input "Quote From Hartfor"
type textarea "x"
type input "Quote From Hartford"
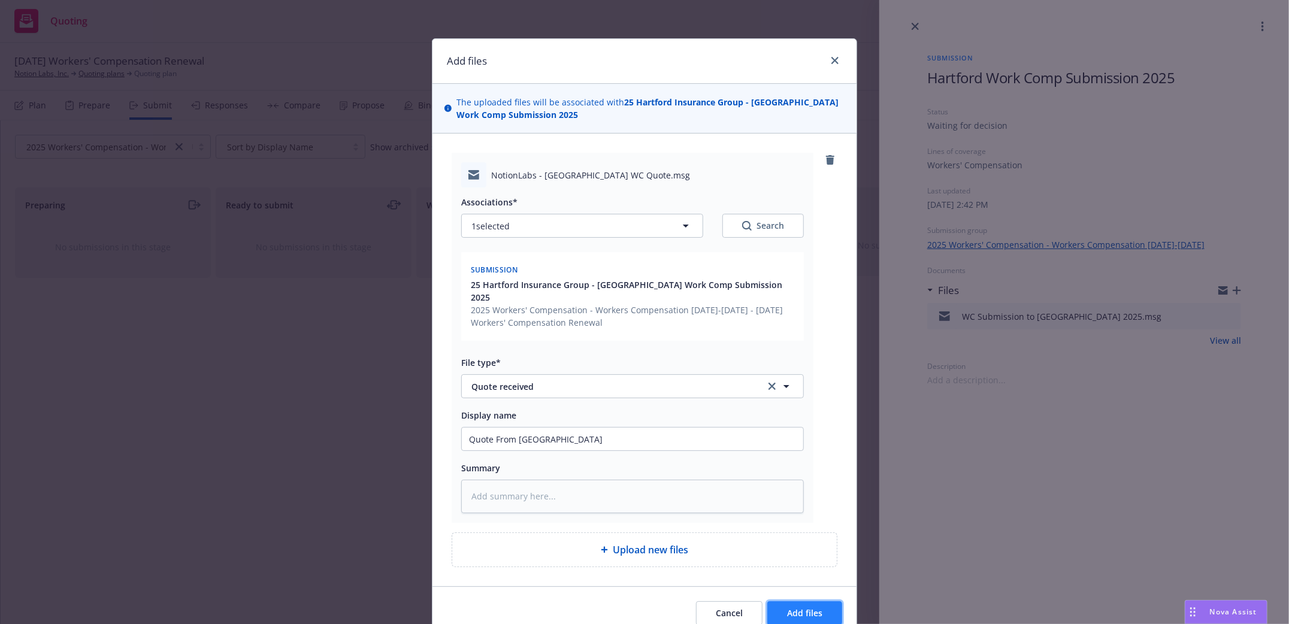
click at [795, 607] on span "Add files" at bounding box center [804, 612] width 35 height 11
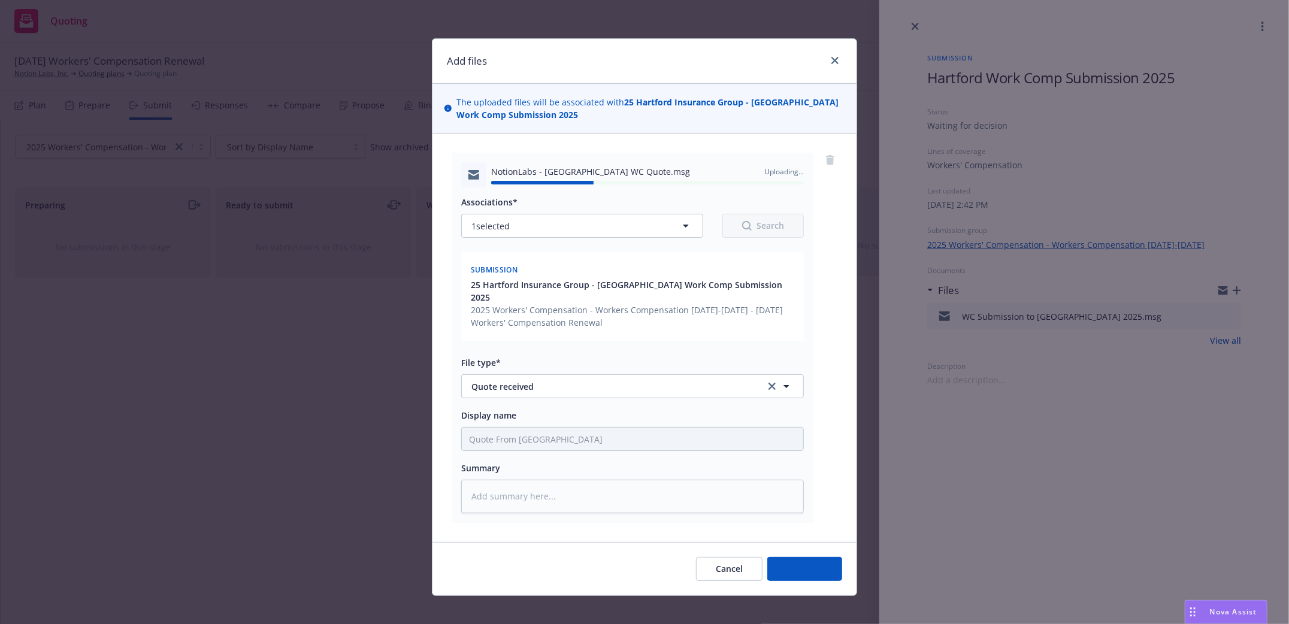
type textarea "x"
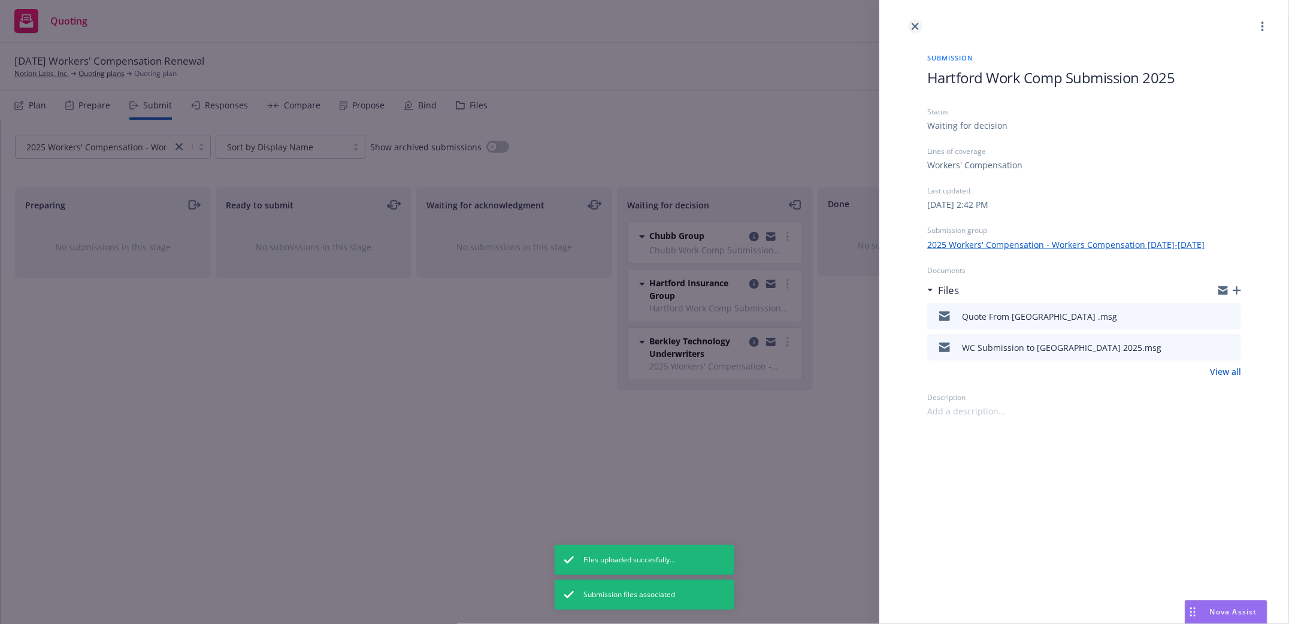
click at [914, 26] on icon "close" at bounding box center [914, 26] width 7 height 7
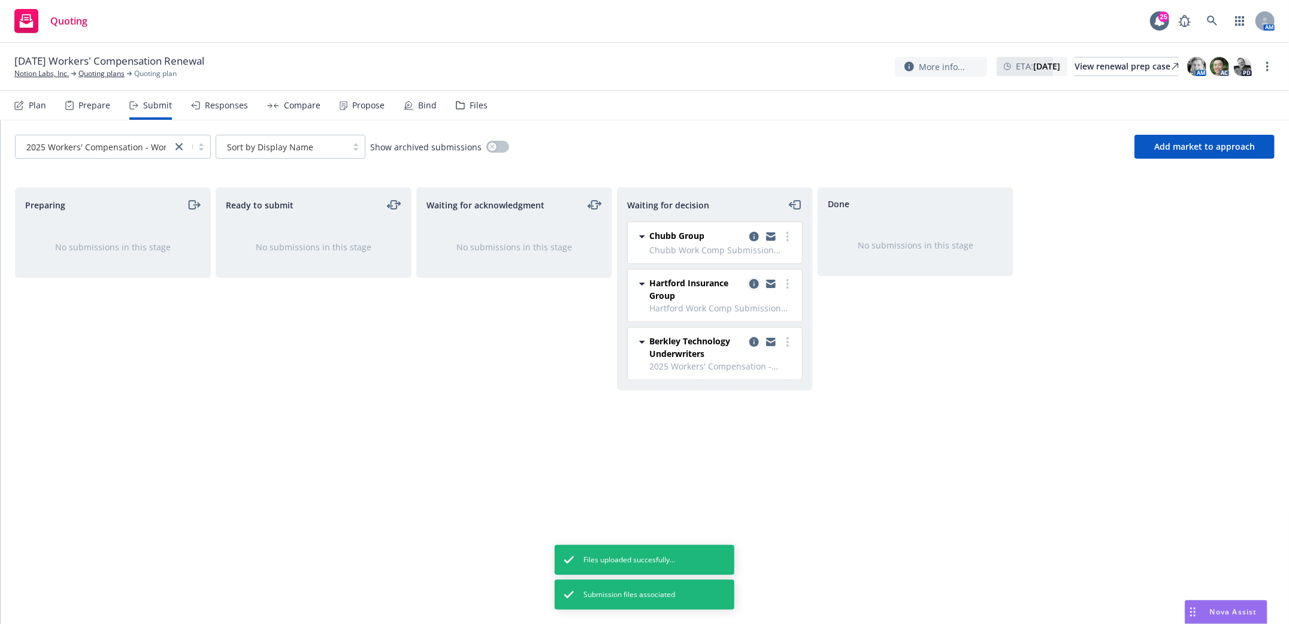
click at [753, 283] on icon "copy logging email" at bounding box center [754, 284] width 10 height 10
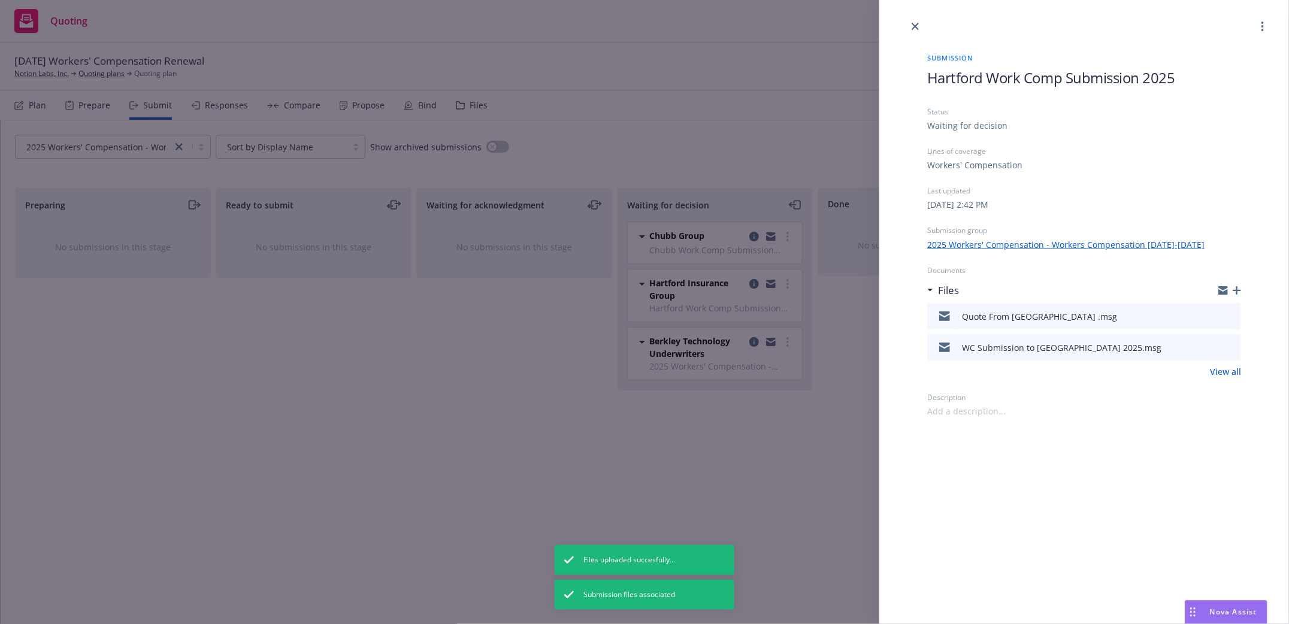
click at [714, 477] on div "Submission Hartford Work Comp Submission 2025 Status Waiting for decision Lines…" at bounding box center [644, 312] width 1289 height 624
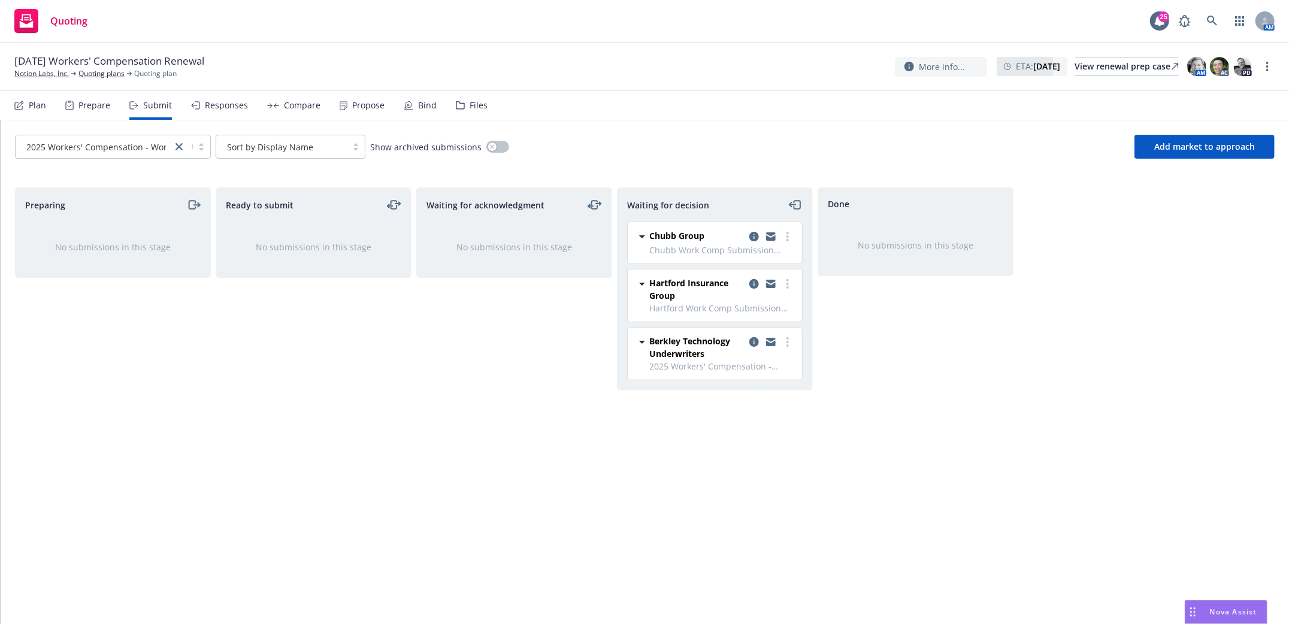
click at [435, 375] on div "Waiting for acknowledgment No submissions in this stage" at bounding box center [514, 392] width 196 height 411
drag, startPoint x: 163, startPoint y: 498, endPoint x: 171, endPoint y: 496, distance: 7.9
click at [166, 496] on div "Preparing No submissions in this stage" at bounding box center [113, 392] width 196 height 411
click at [1212, 20] on icon at bounding box center [1212, 21] width 11 height 11
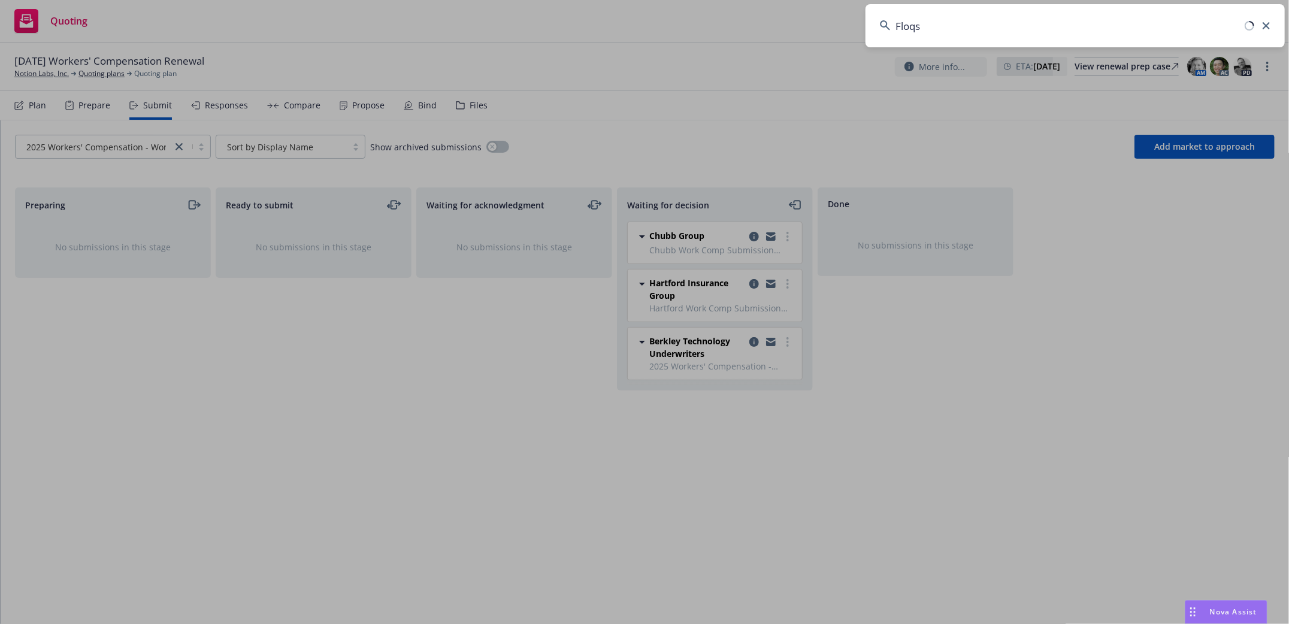
type input "Floqst"
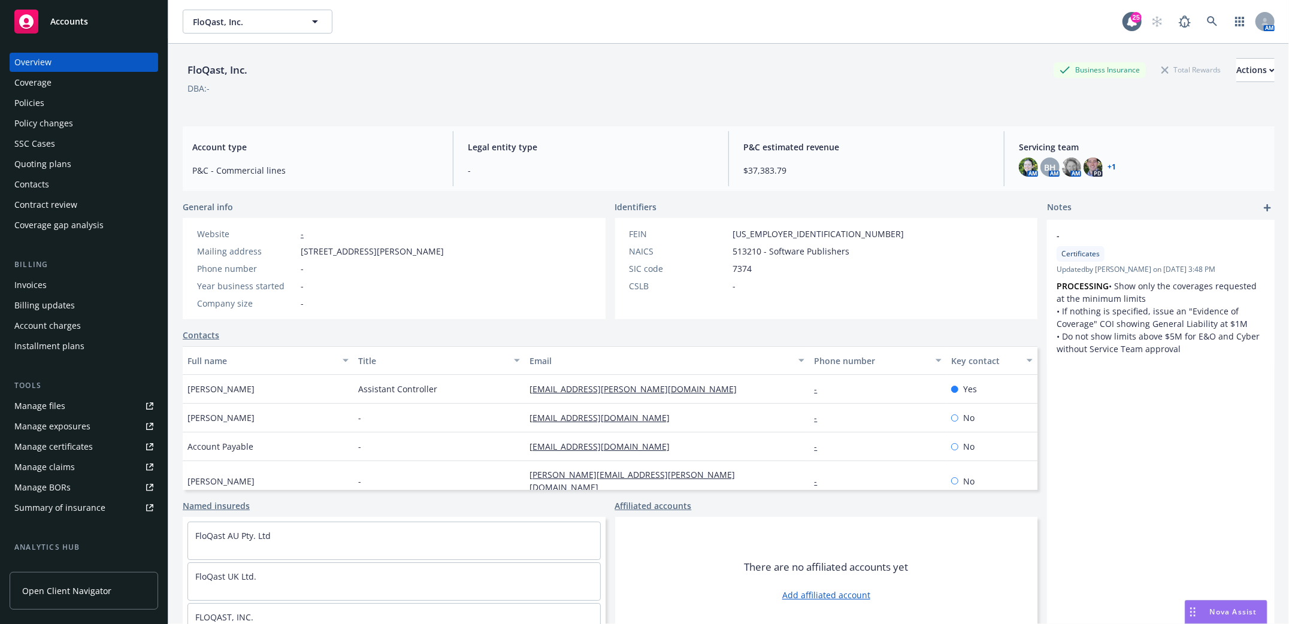
click at [46, 101] on div "Policies" at bounding box center [83, 102] width 139 height 19
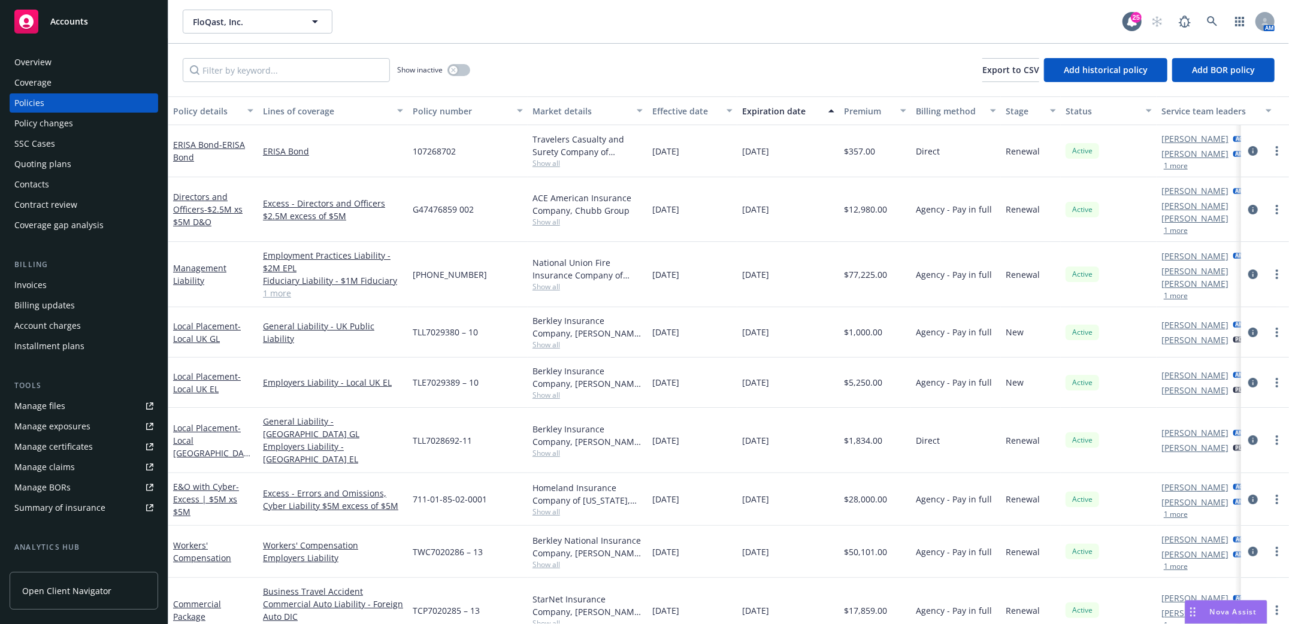
click at [52, 409] on div "Manage files" at bounding box center [39, 405] width 51 height 19
click at [205, 325] on span "- Local UK GL" at bounding box center [207, 332] width 68 height 24
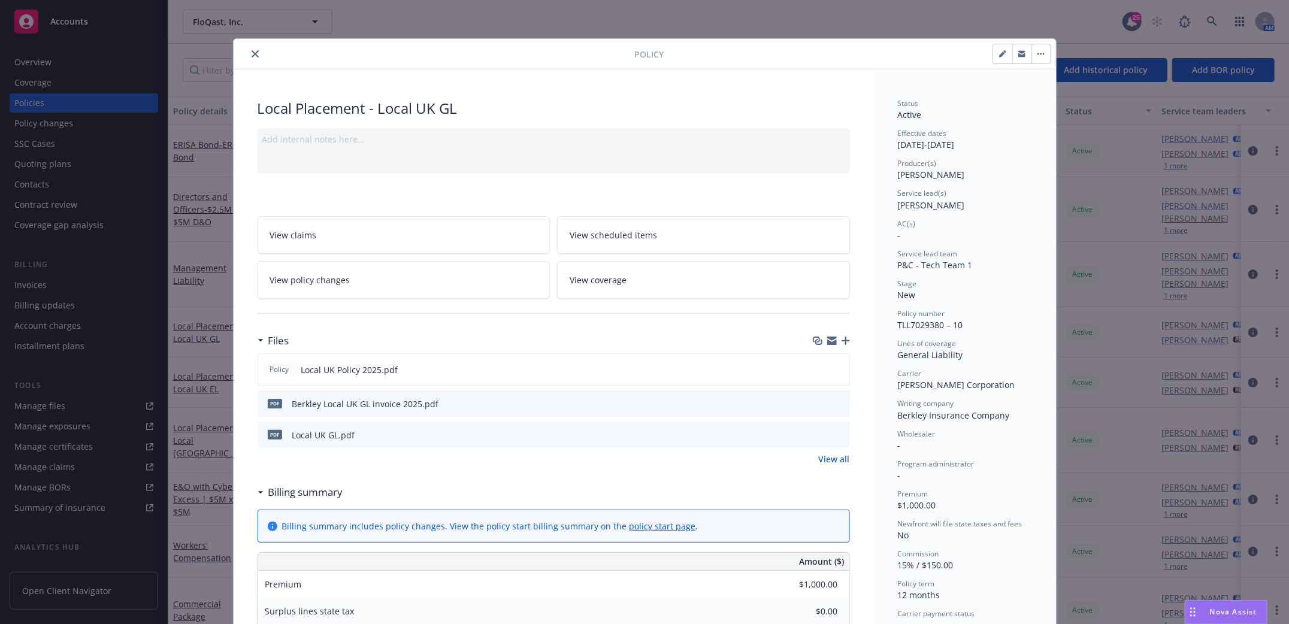
click at [252, 53] on icon "close" at bounding box center [255, 53] width 7 height 7
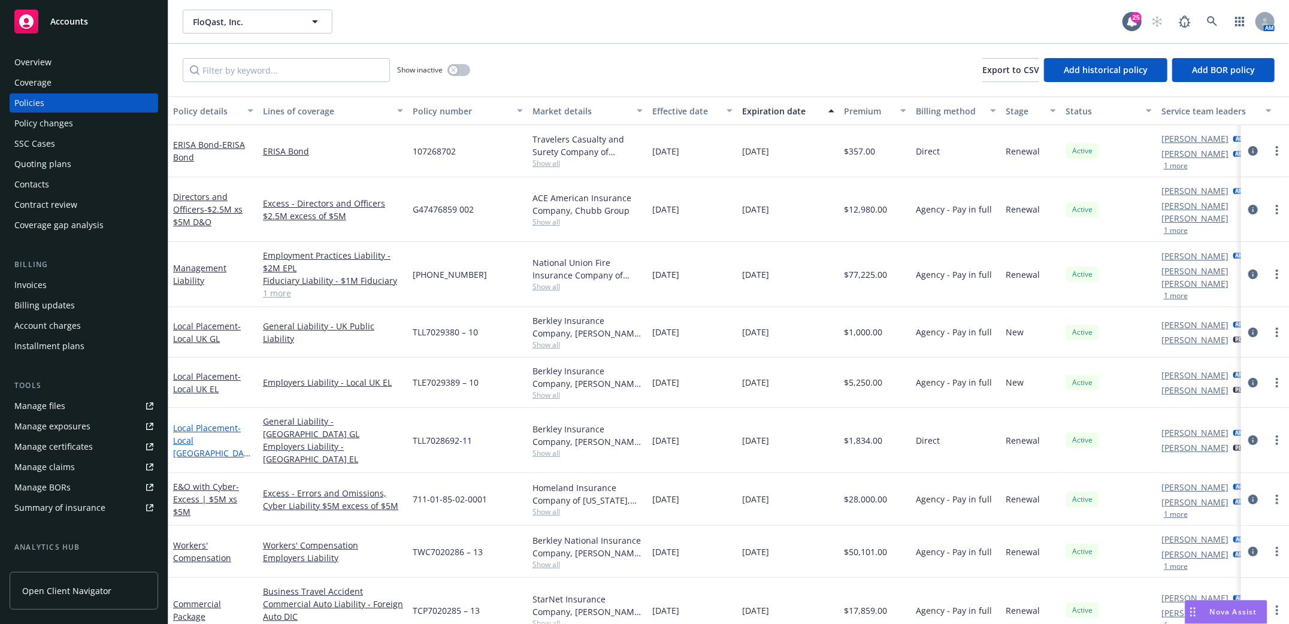
click at [203, 425] on span "- Local [GEOGRAPHIC_DATA] GL/[GEOGRAPHIC_DATA]" at bounding box center [212, 459] width 78 height 74
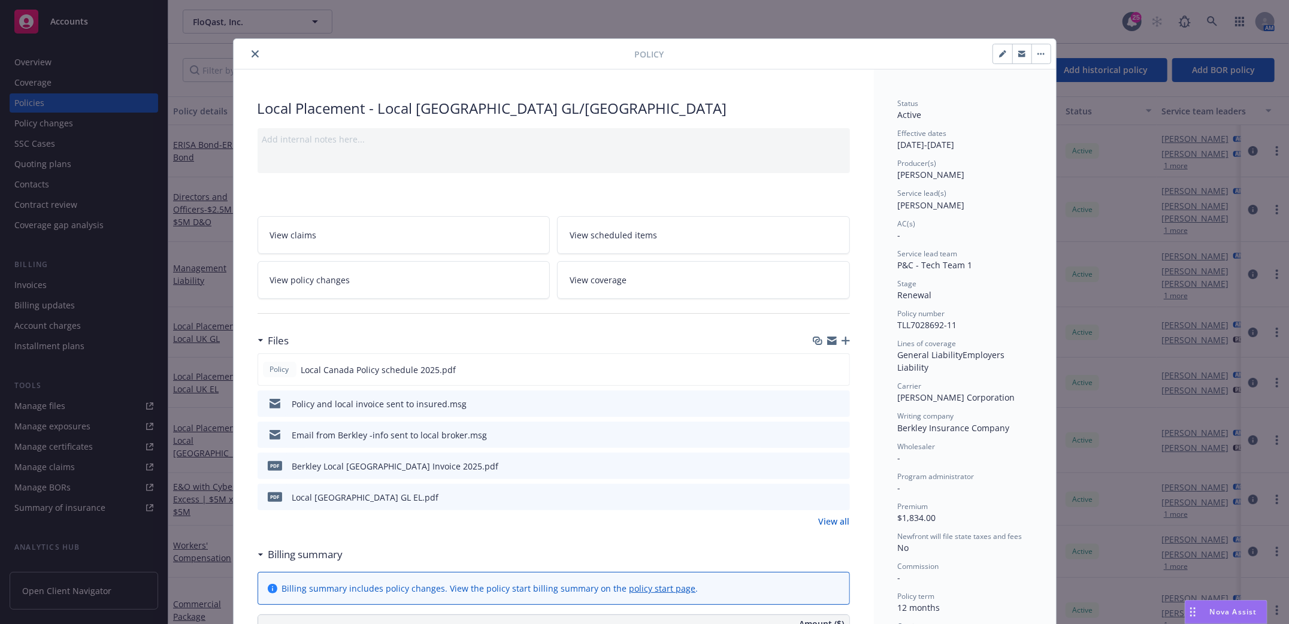
click at [842, 340] on icon "button" at bounding box center [845, 341] width 8 height 8
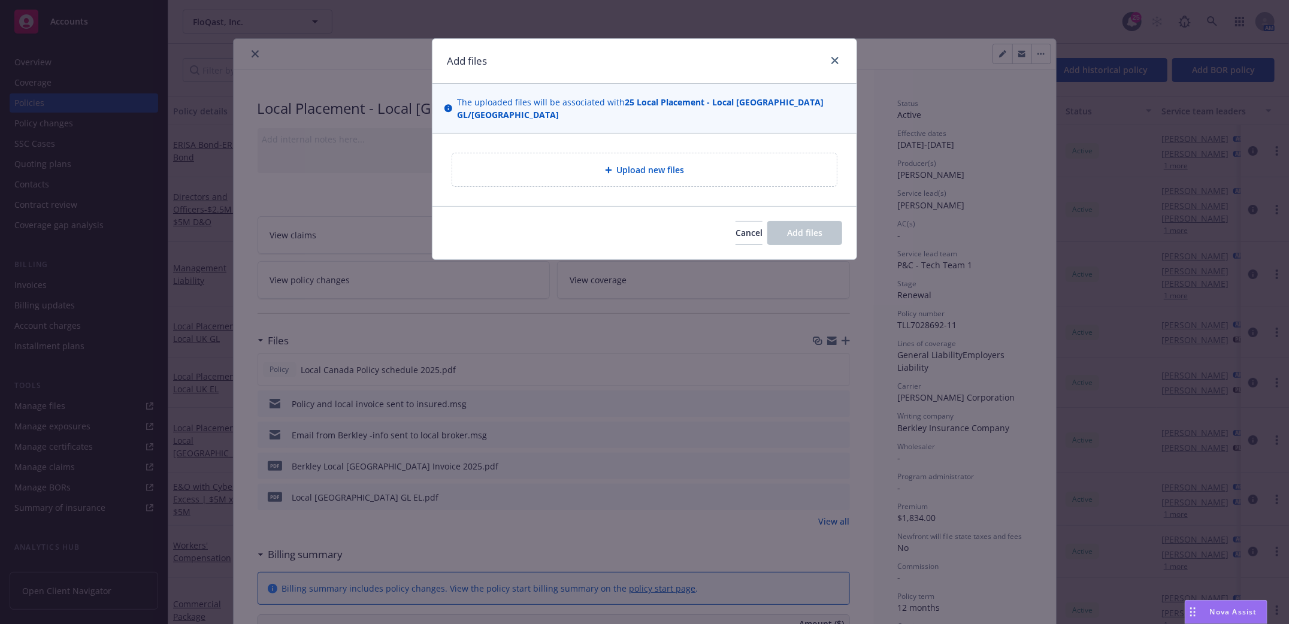
click at [601, 163] on div "Upload new files" at bounding box center [644, 170] width 365 height 14
click at [599, 163] on div "Upload new files" at bounding box center [644, 170] width 365 height 14
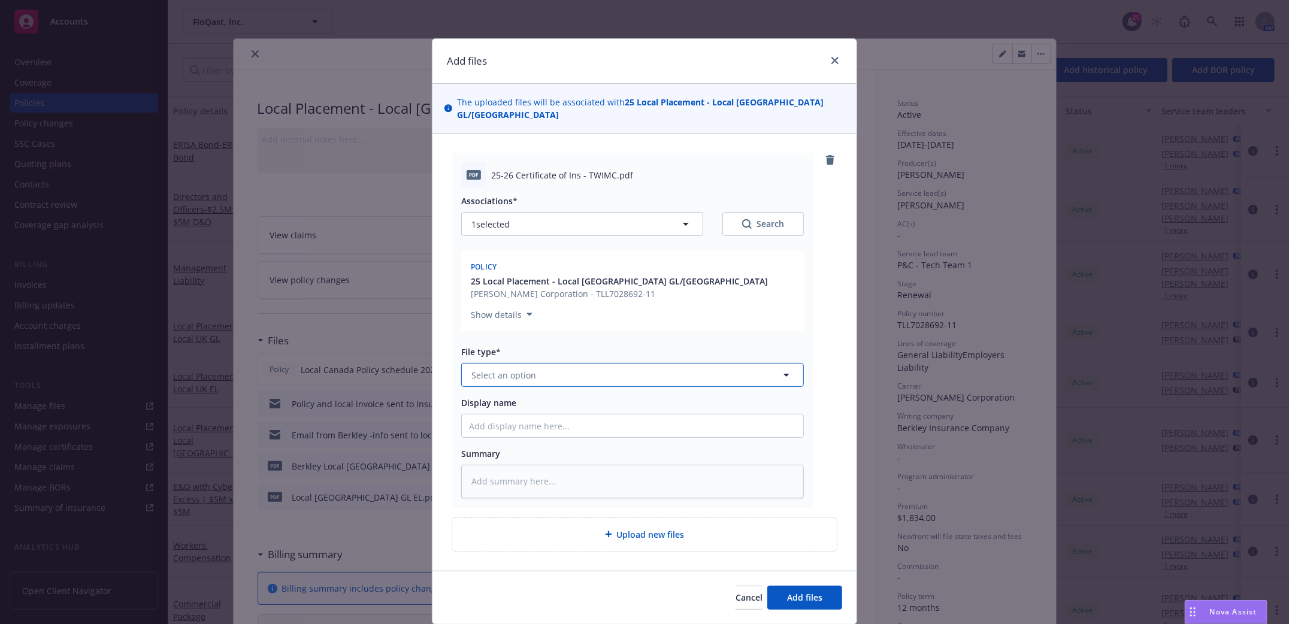
click at [682, 366] on button "Select an option" at bounding box center [632, 375] width 343 height 24
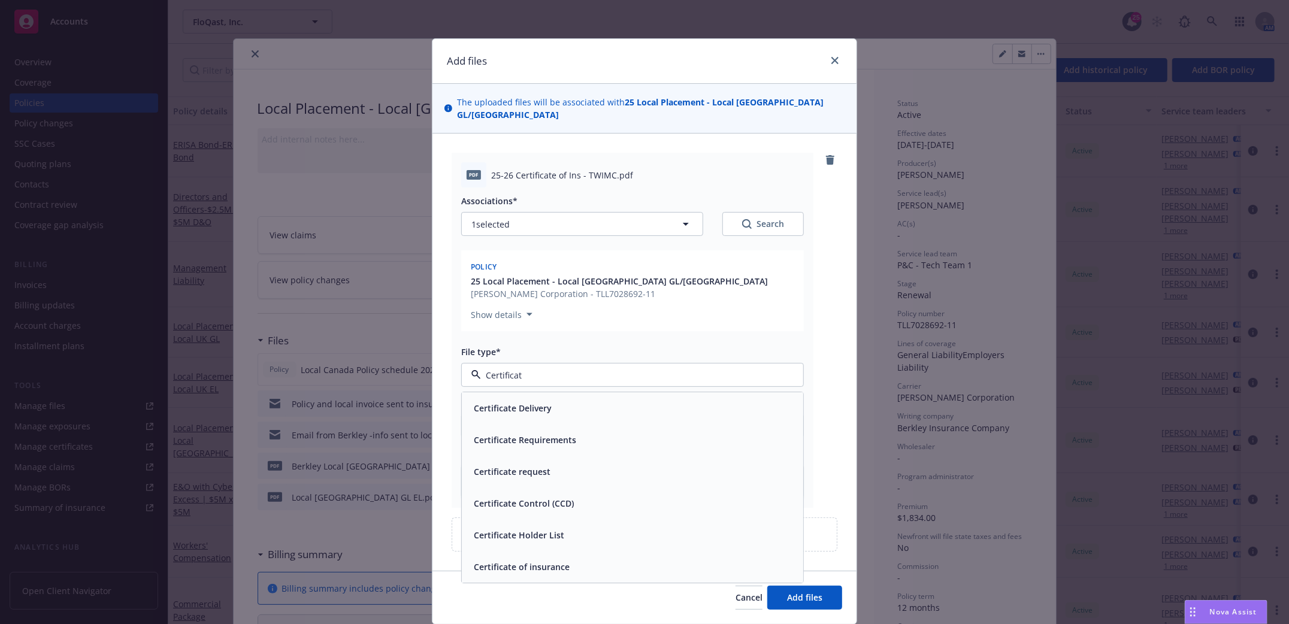
type input "Certificate"
click at [542, 402] on span "Certificate Delivery" at bounding box center [513, 408] width 78 height 13
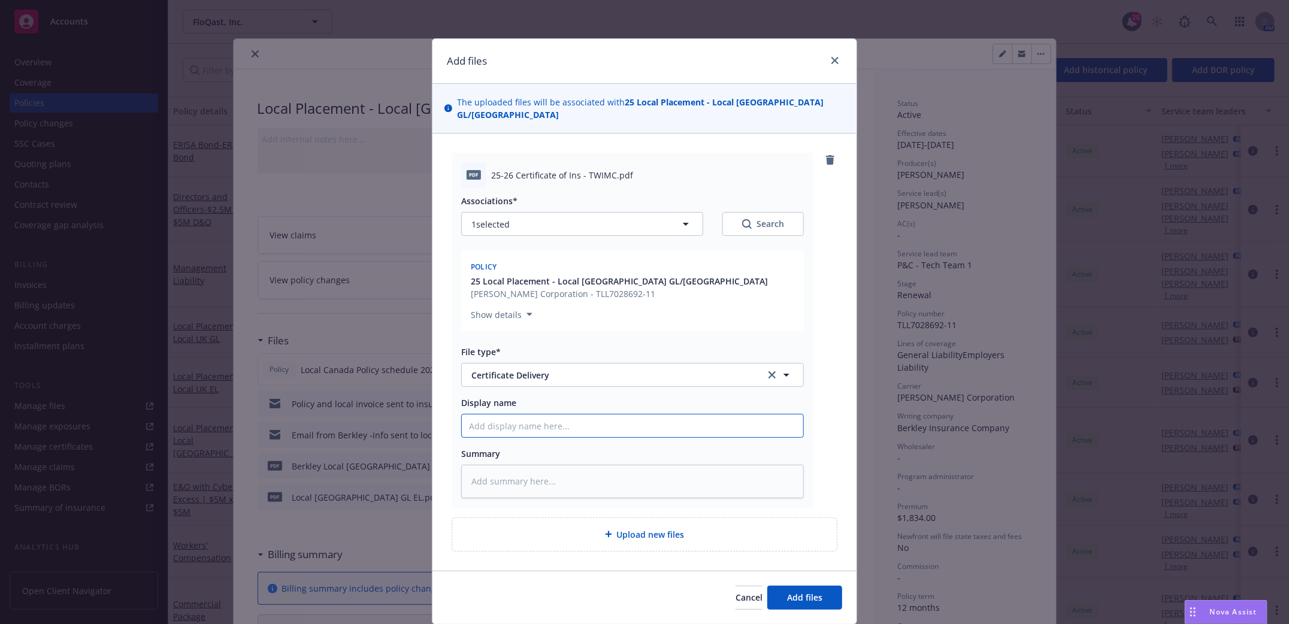
click at [508, 416] on input "Display name" at bounding box center [632, 425] width 341 height 23
type textarea "x"
type input "L"
type textarea "x"
type input "Lo"
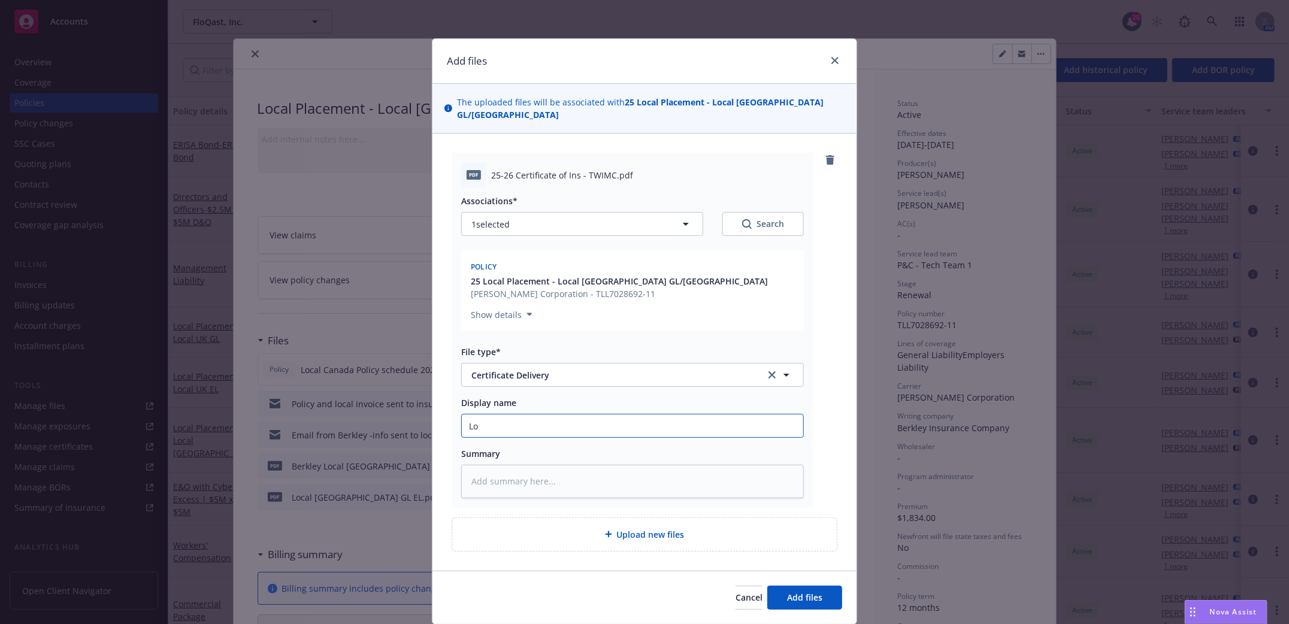
type textarea "x"
type input "Loc"
type textarea "x"
type input "Loca"
type textarea "x"
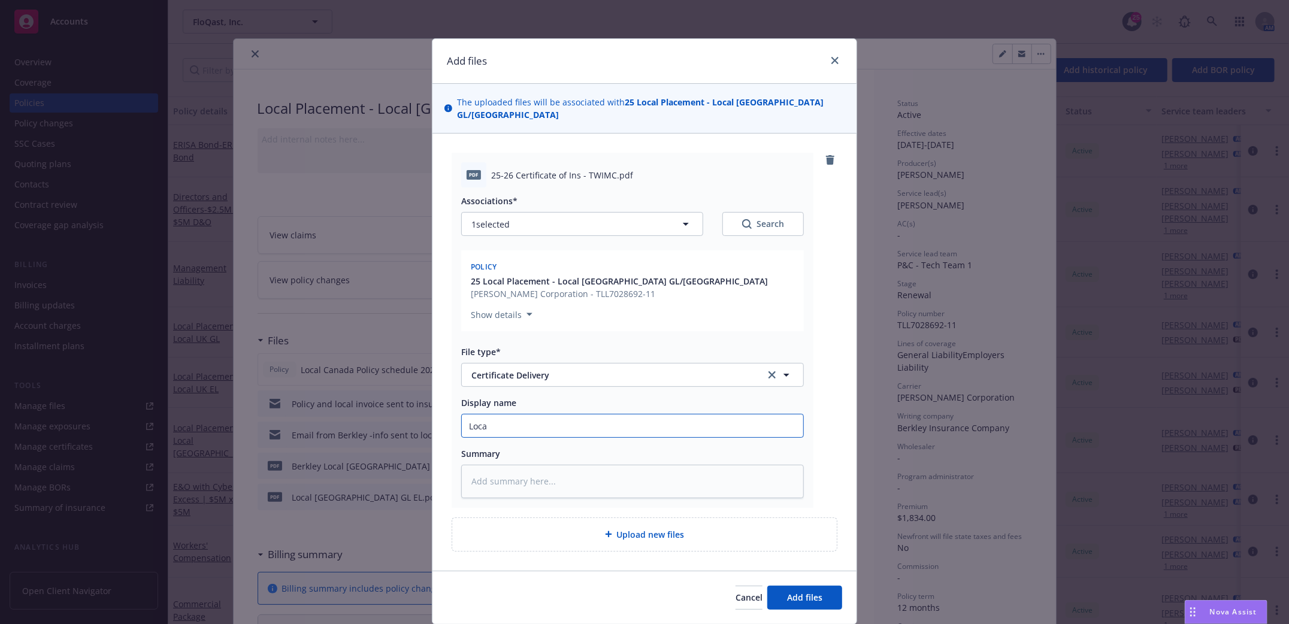
type input "Local"
type textarea "x"
type input "Local C"
type textarea "x"
type input "Local Ca"
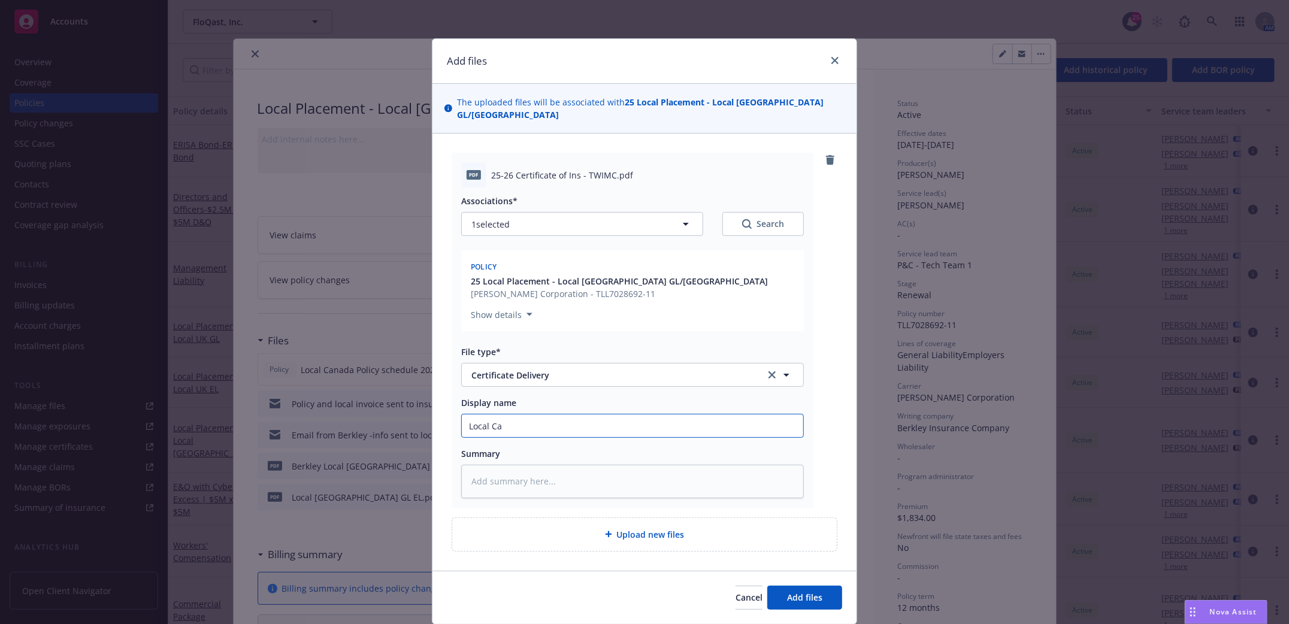
type textarea "x"
type input "Local Can"
type textarea "x"
type input "Local Cana"
type textarea "x"
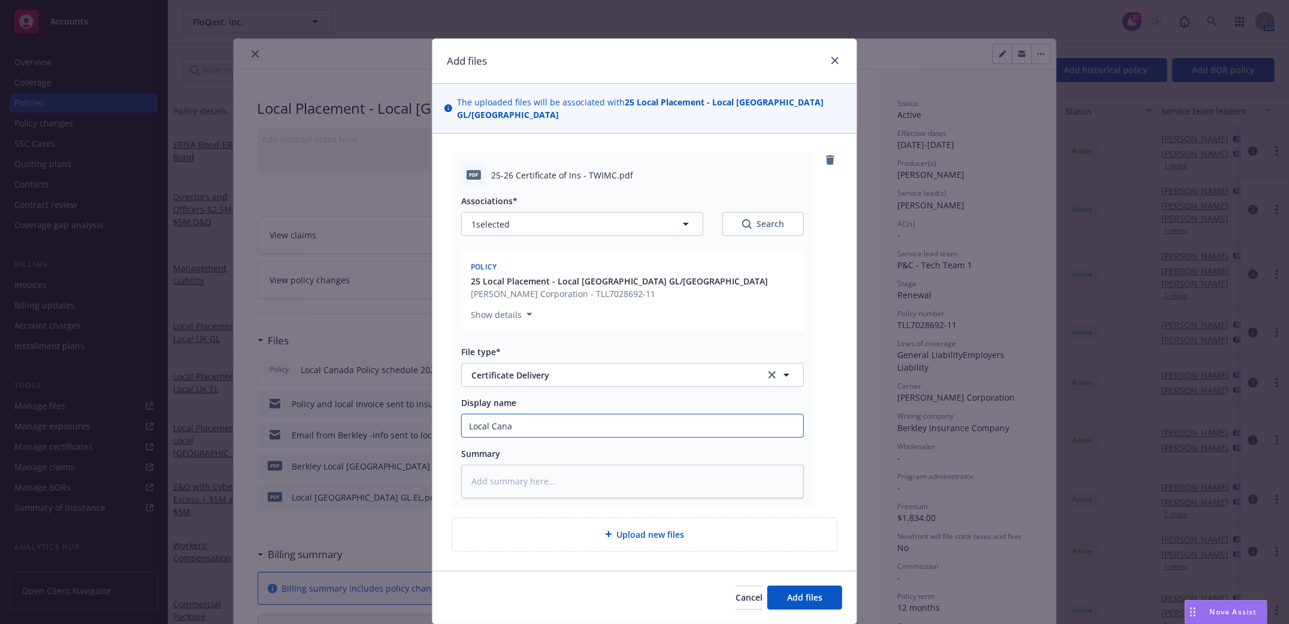
type input "Local Canad"
type textarea "x"
type input "Local Canada"
type textarea "x"
type input "Local Canada"
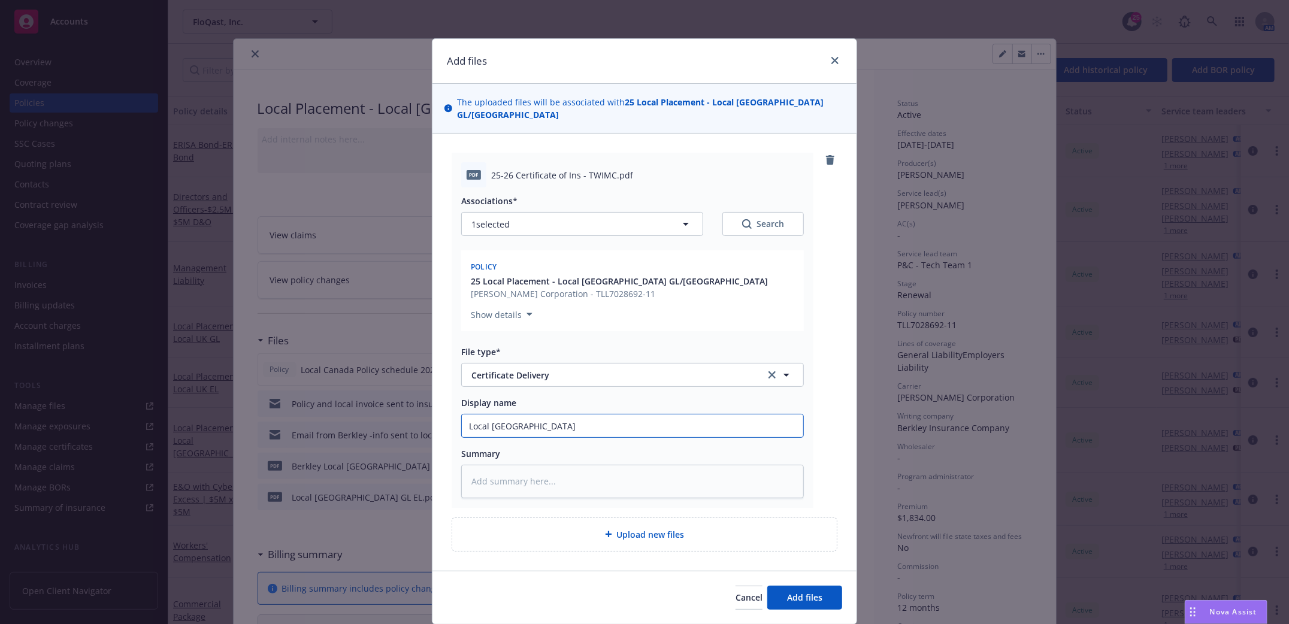
type textarea "x"
type input "Local Canada E"
type textarea "x"
type input "Local Canada EL"
type textarea "x"
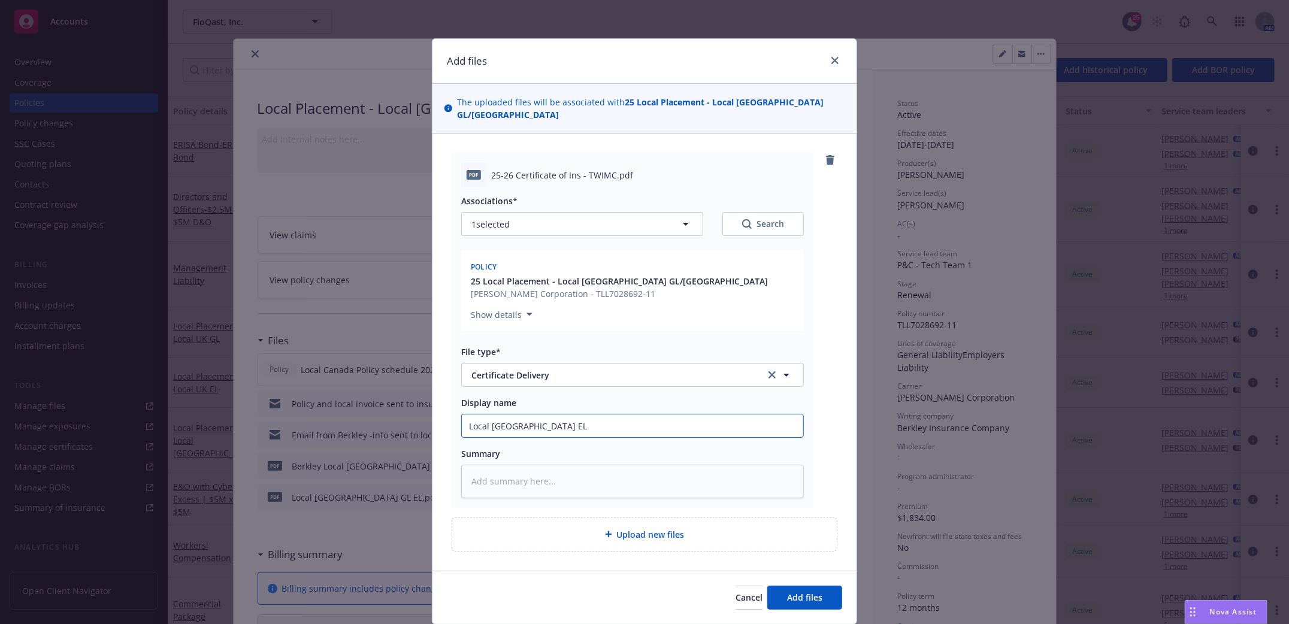
type input "Local Canada EL C"
type textarea "x"
type input "Local Canada EL Ce"
type textarea "x"
type input "Local Canada EL Cer"
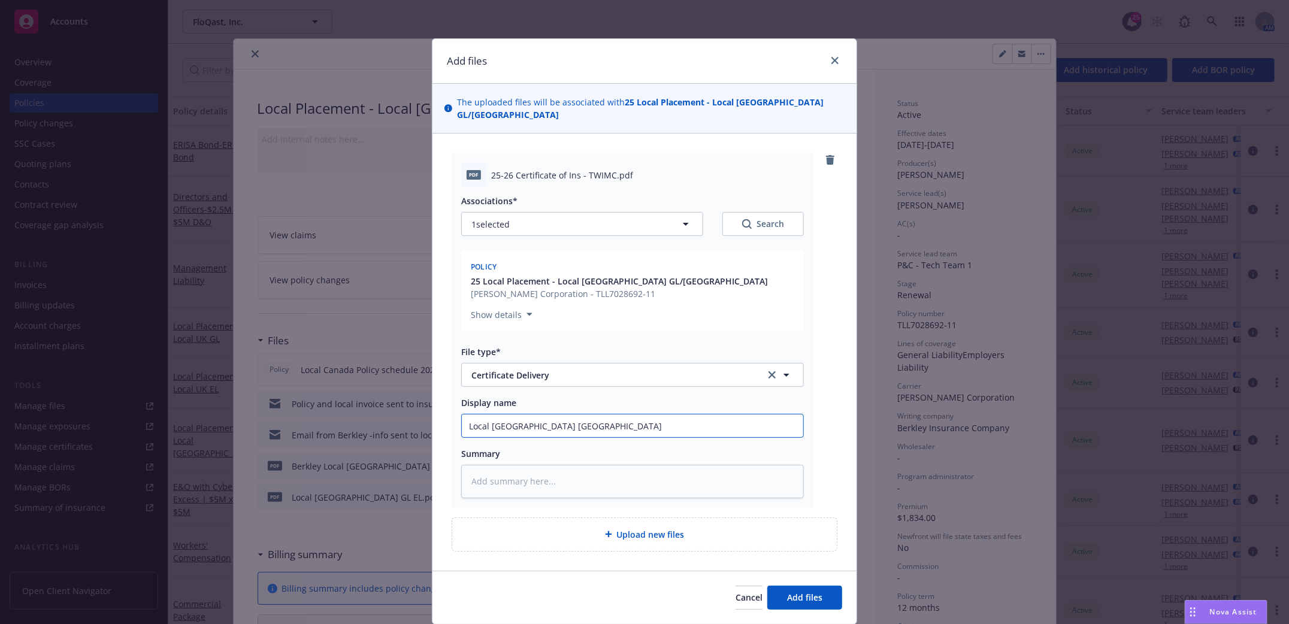
type textarea "x"
click at [531, 417] on input "Local Canada EL Cert" at bounding box center [632, 425] width 341 height 23
type input "Local Canada EL Cert"
click at [531, 414] on input "Local Canada EL Cert" at bounding box center [632, 425] width 341 height 23
drag, startPoint x: 517, startPoint y: 413, endPoint x: 563, endPoint y: 414, distance: 46.1
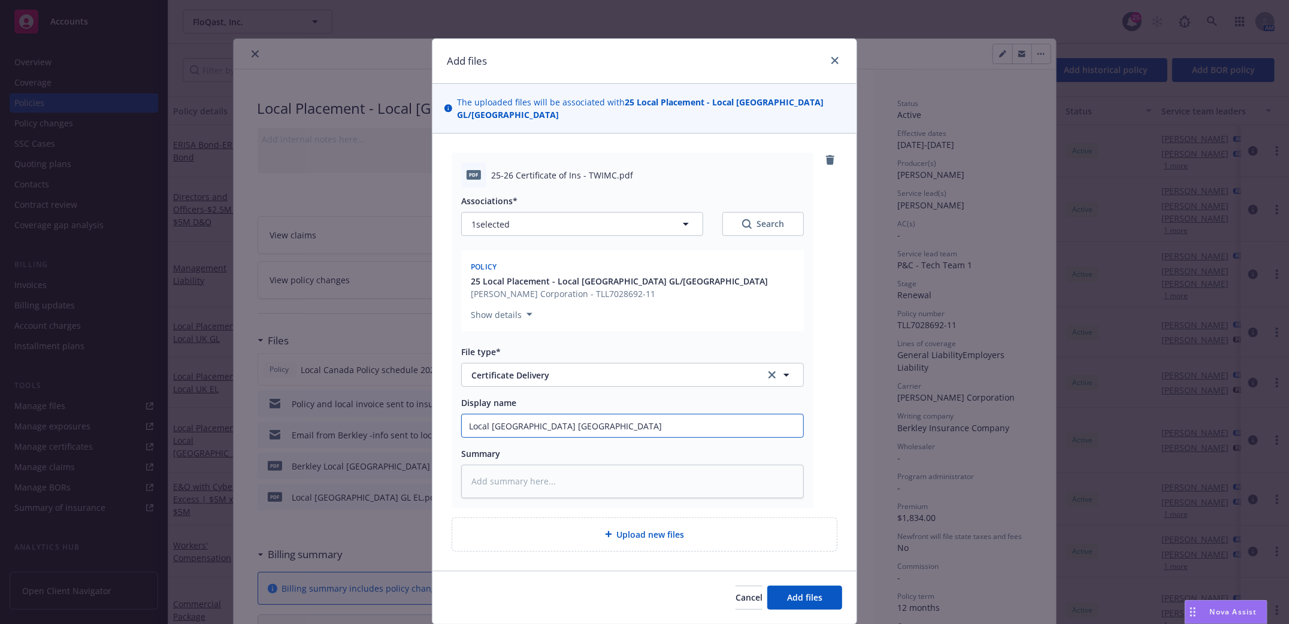
click at [563, 414] on input "Local Canada EL Cert" at bounding box center [632, 425] width 341 height 23
type textarea "x"
type input "Local Canada C"
type textarea "x"
type input "Local Canada Ce"
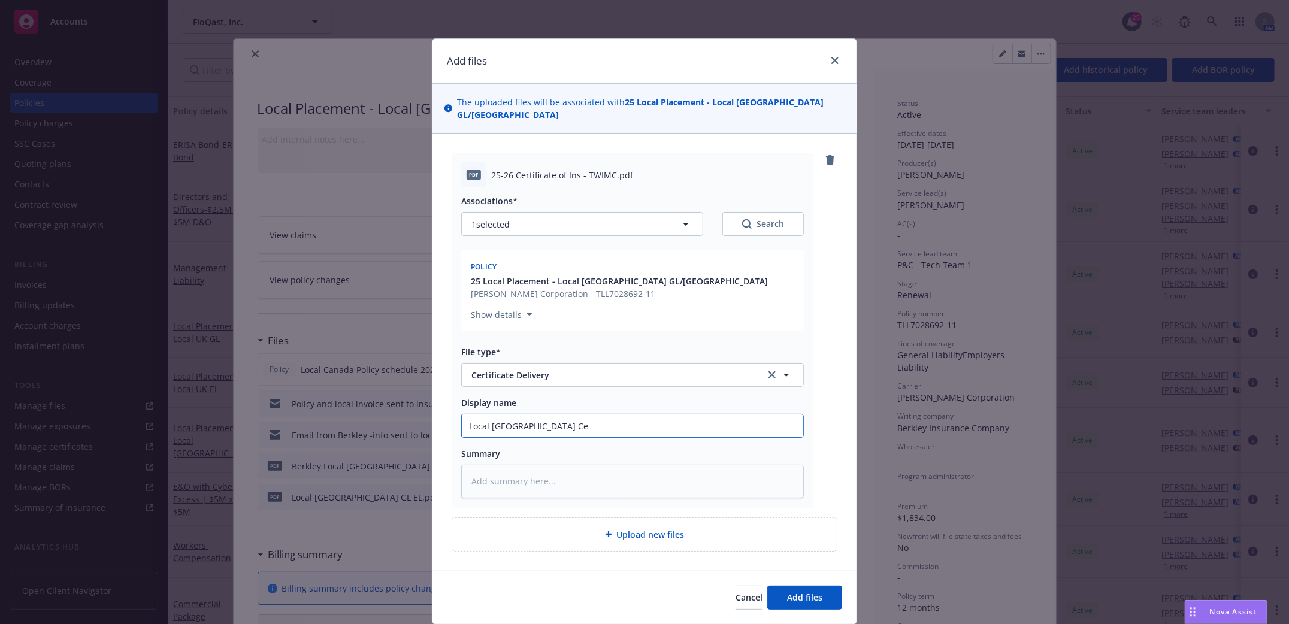
type textarea "x"
type input "Local Canada Cer"
type textarea "x"
type input "Local Canada Cert"
type textarea "x"
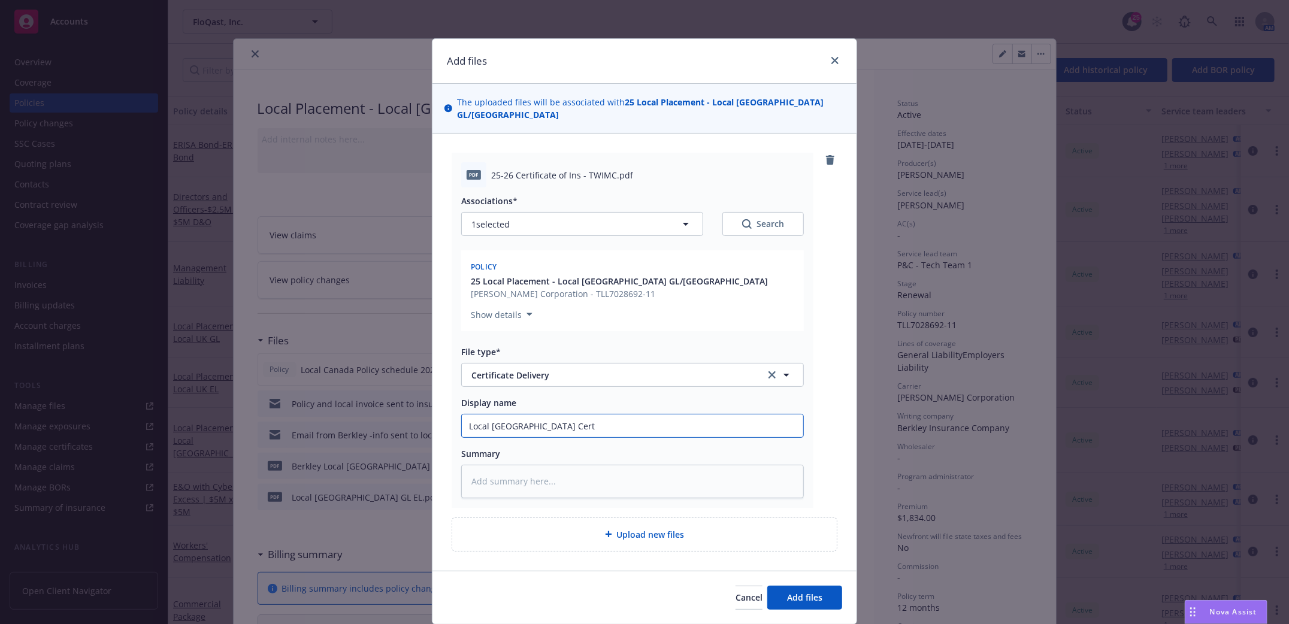
type input "Local Canada Certi"
type textarea "x"
type input "Local Canada Certif"
type textarea "x"
type input "Local Canada Certifi"
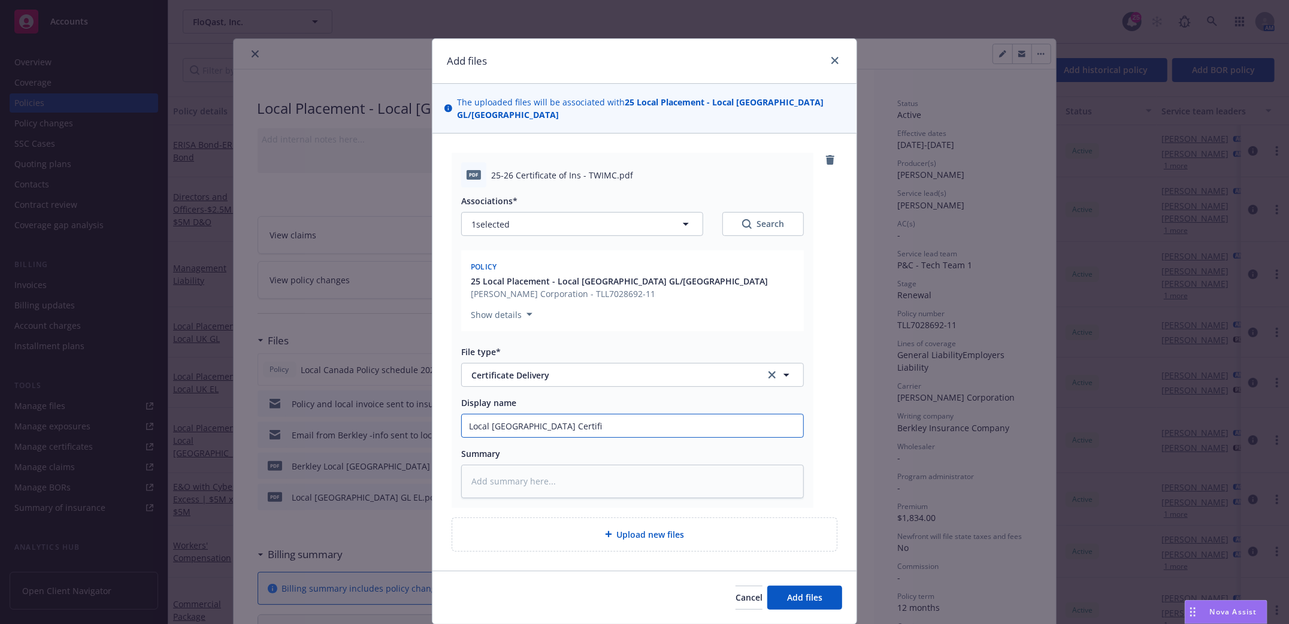
type textarea "x"
type input "Local Canada Certific"
type textarea "x"
type input "Local Canada Certifica"
type textarea "x"
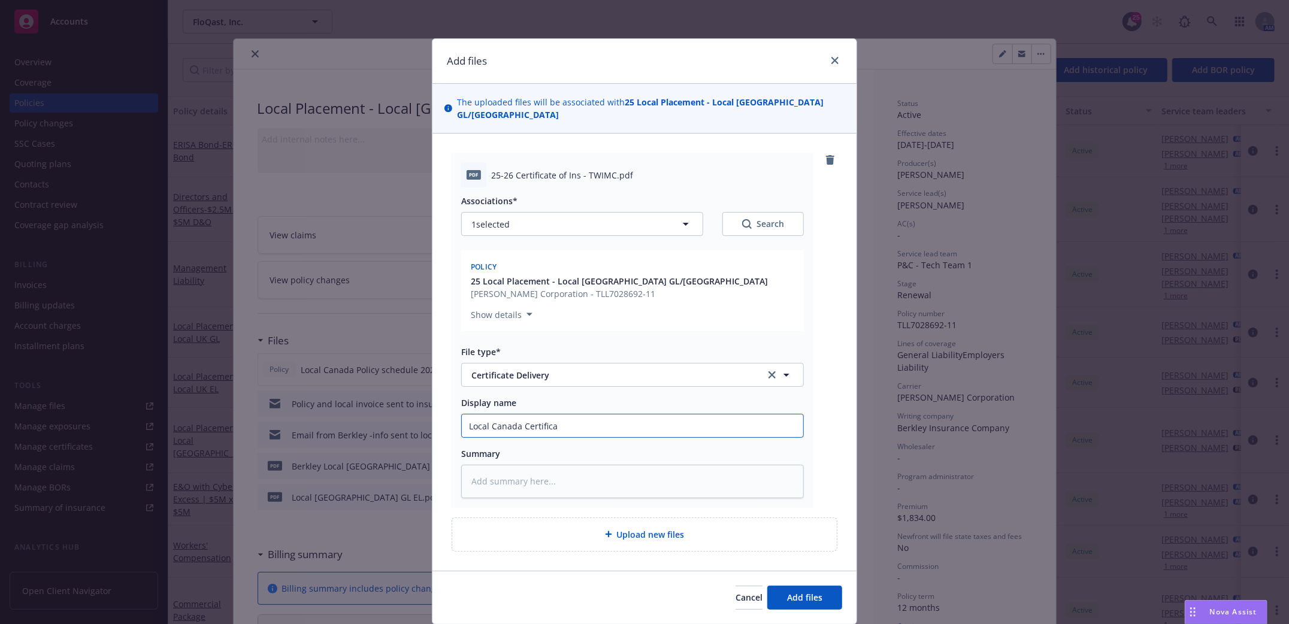
type input "Local Canada Certificat"
type textarea "x"
type input "Local Canada Certificate"
type textarea "x"
type input "Local Canada Certificate"
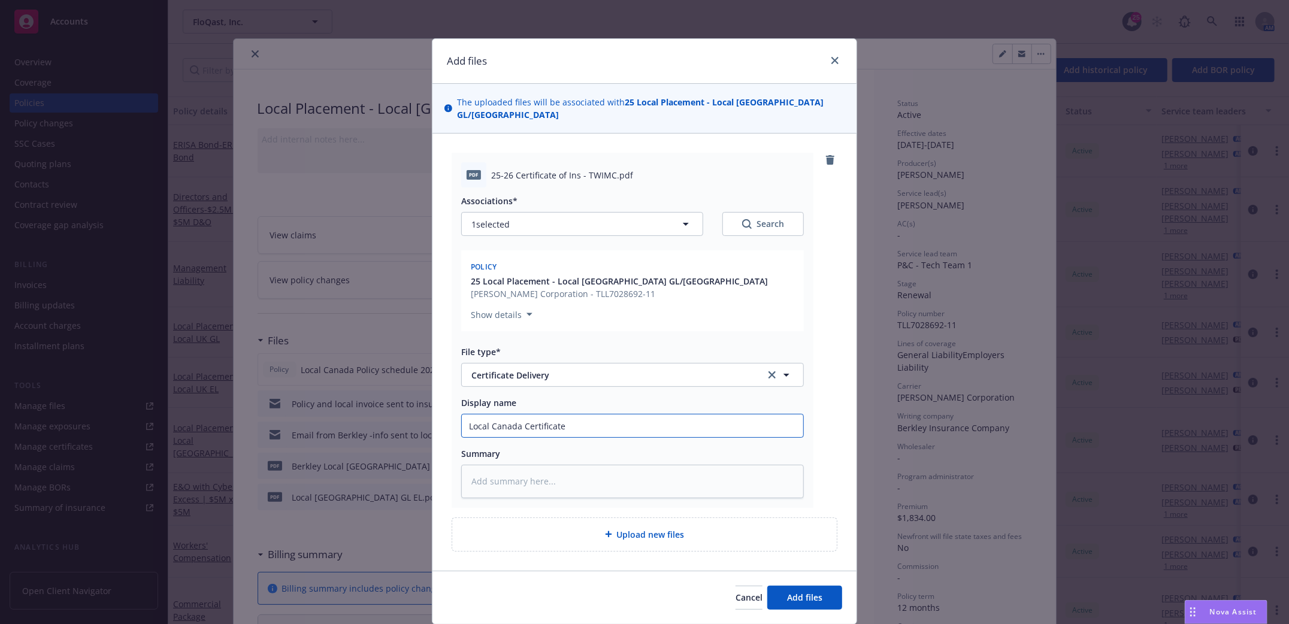
type textarea "x"
type input "Local Canada Certificate 20"
type textarea "x"
type input "Local Canada Certificate 202"
type textarea "x"
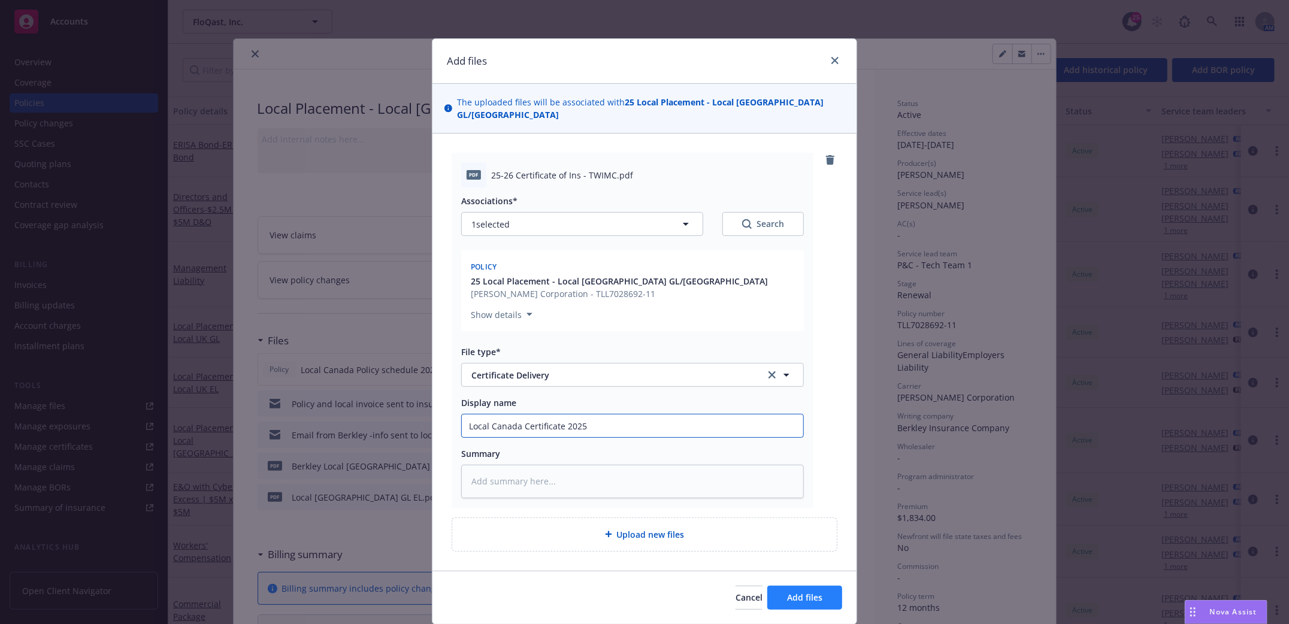
type input "Local Canada Certificate 2025"
click at [798, 592] on span "Add files" at bounding box center [804, 597] width 35 height 11
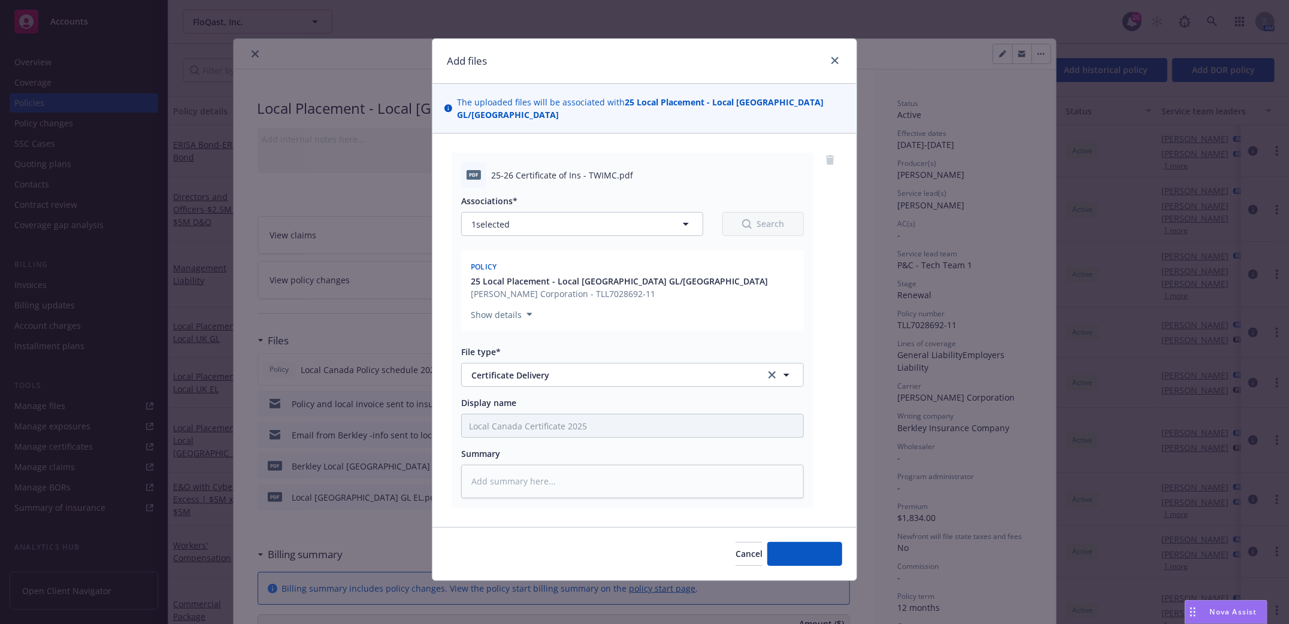
type textarea "x"
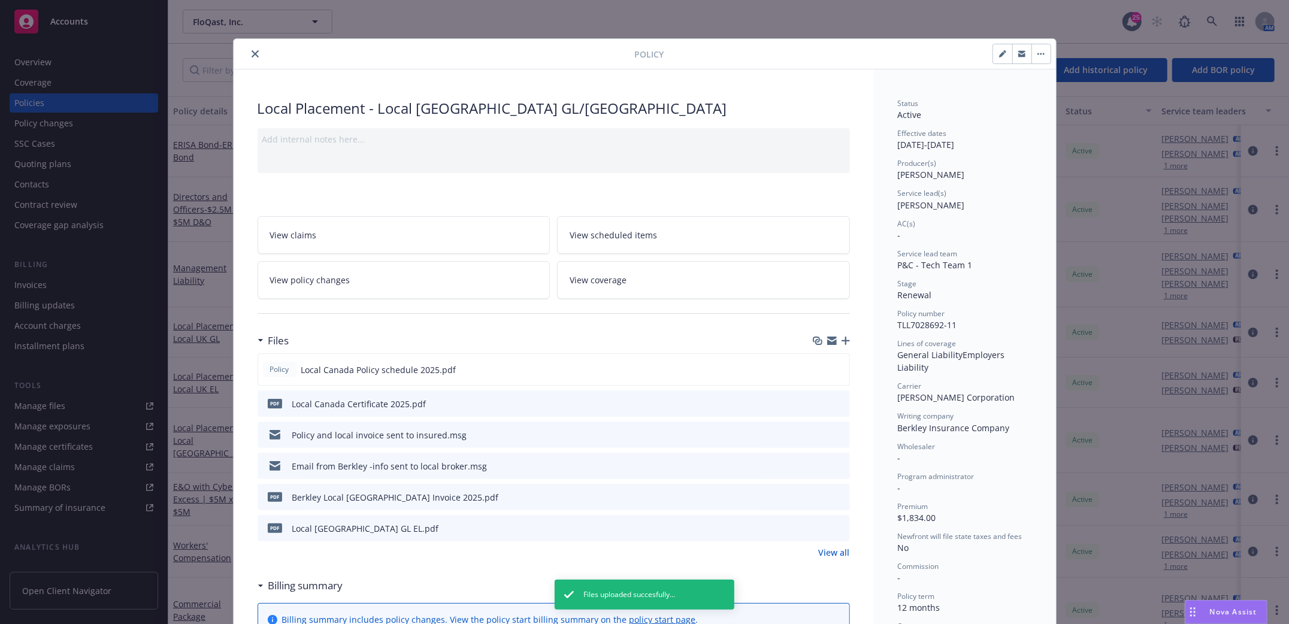
click at [252, 50] on icon "close" at bounding box center [255, 53] width 7 height 7
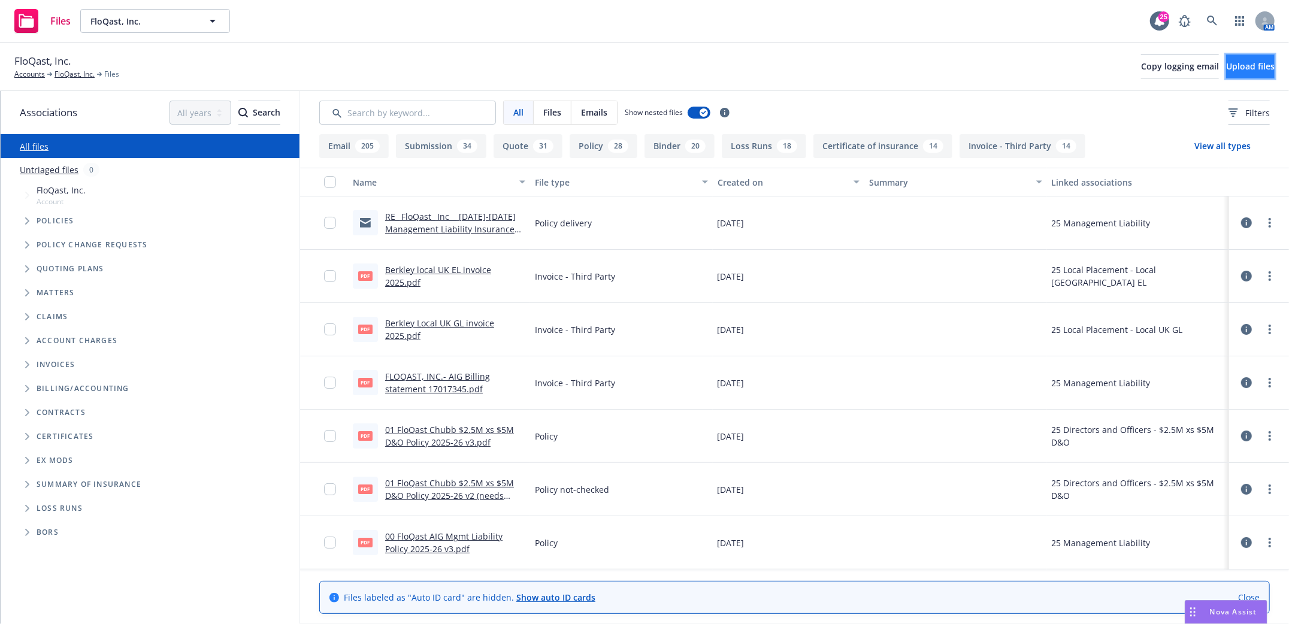
click at [1226, 65] on span "Upload files" at bounding box center [1250, 65] width 49 height 11
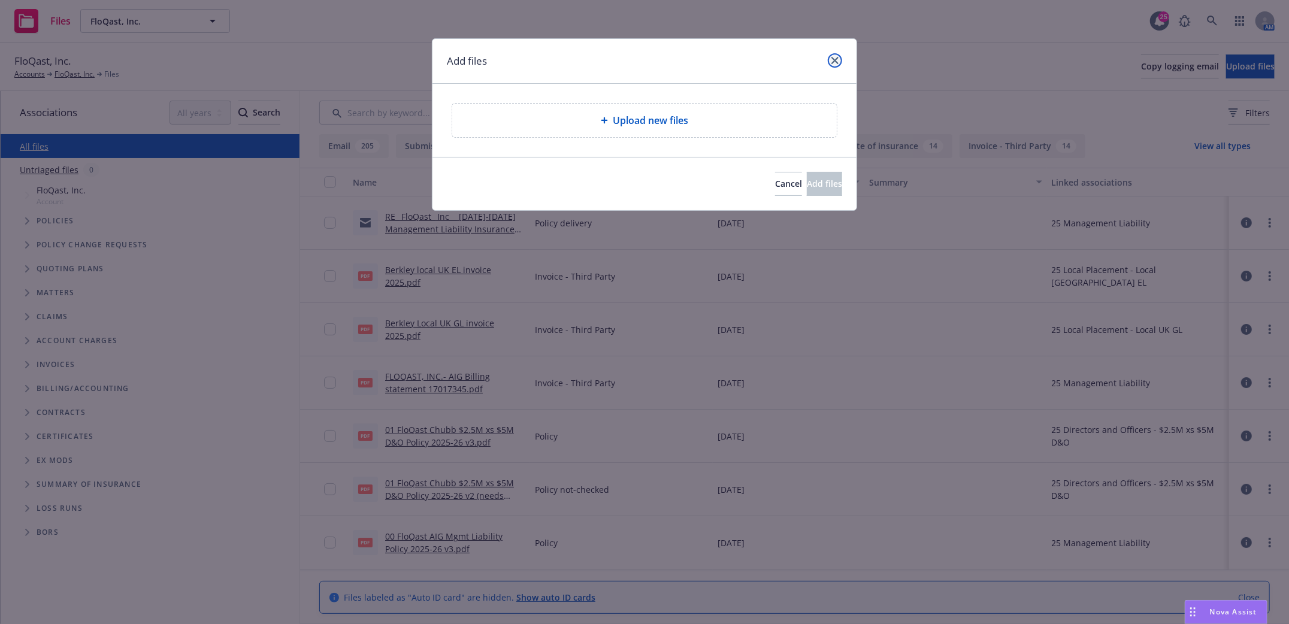
click at [838, 59] on link "close" at bounding box center [835, 60] width 14 height 14
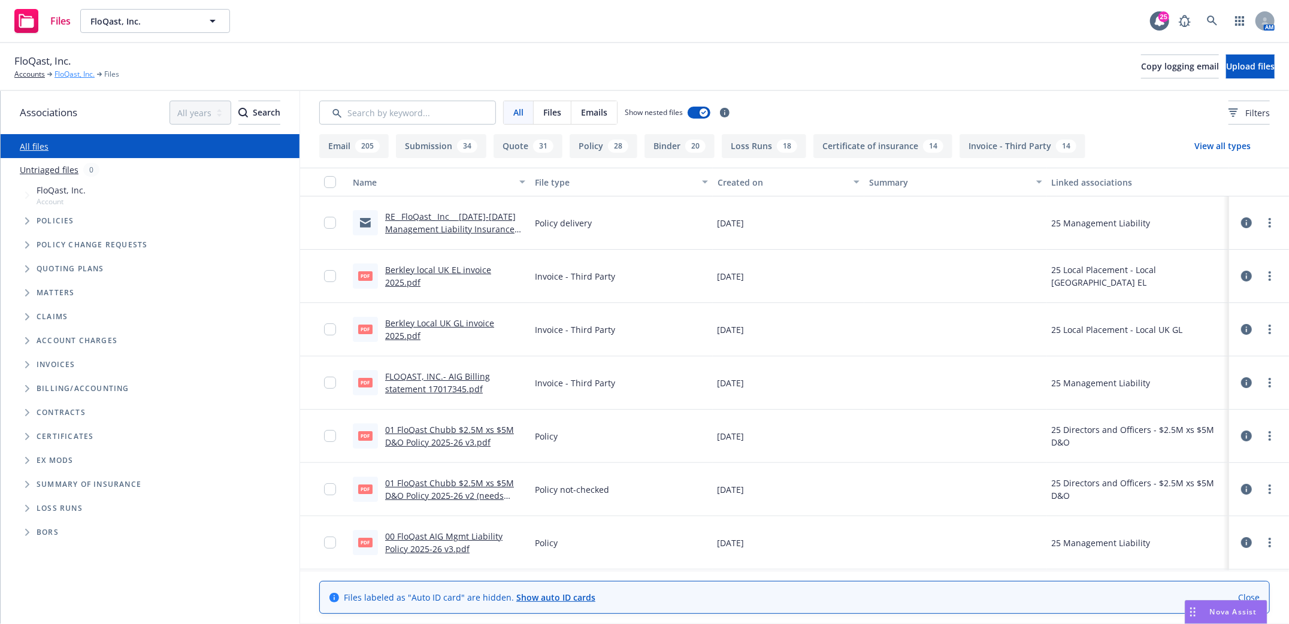
click at [70, 73] on link "FloQast, Inc." at bounding box center [74, 74] width 40 height 11
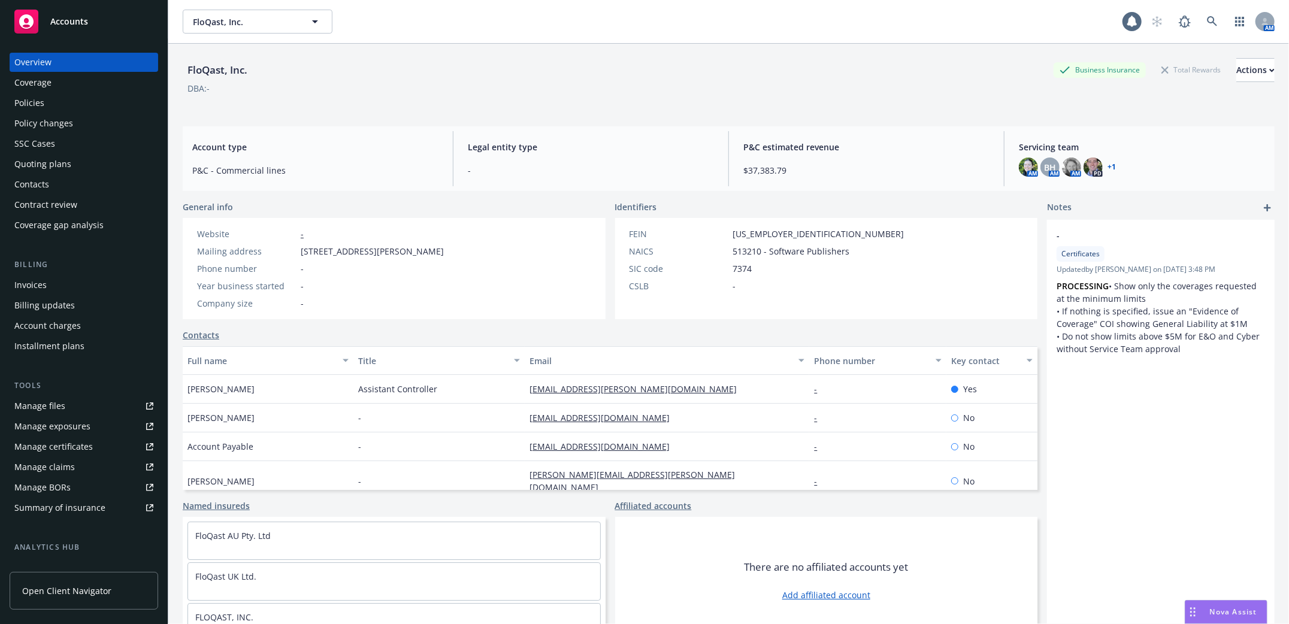
click at [30, 285] on div "Invoices" at bounding box center [30, 284] width 32 height 19
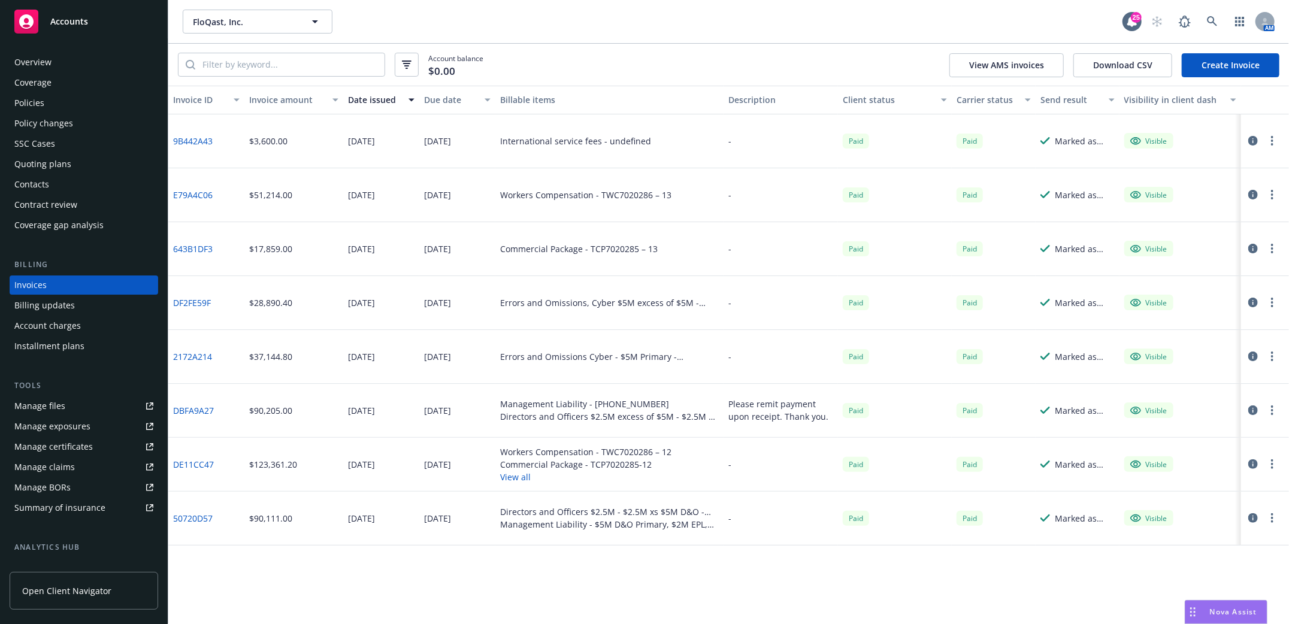
click at [1214, 63] on link "Create Invoice" at bounding box center [1231, 65] width 98 height 24
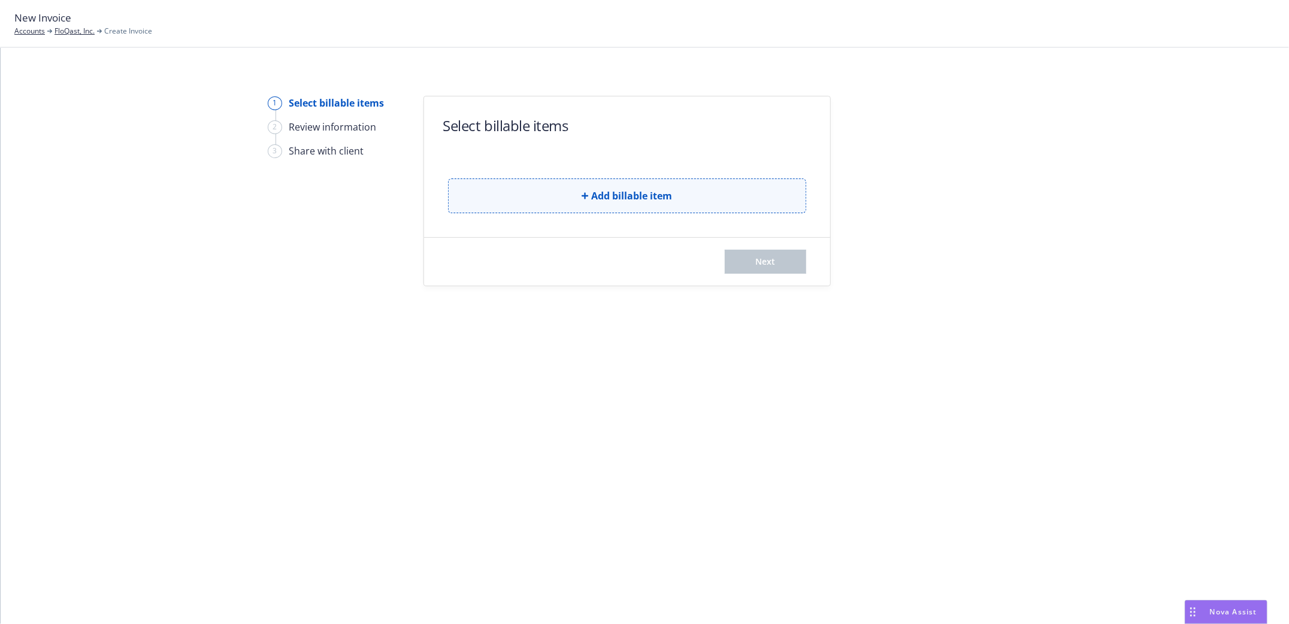
click at [586, 189] on button "Add billable item" at bounding box center [627, 195] width 358 height 35
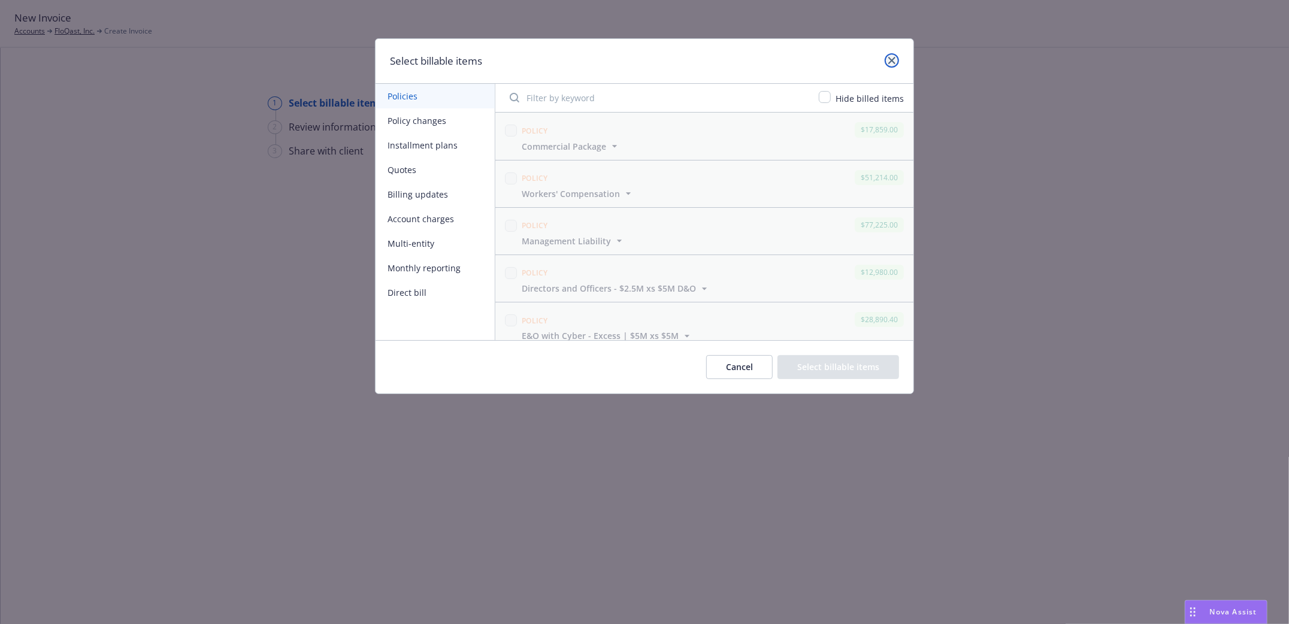
click at [890, 65] on link "close" at bounding box center [891, 60] width 14 height 14
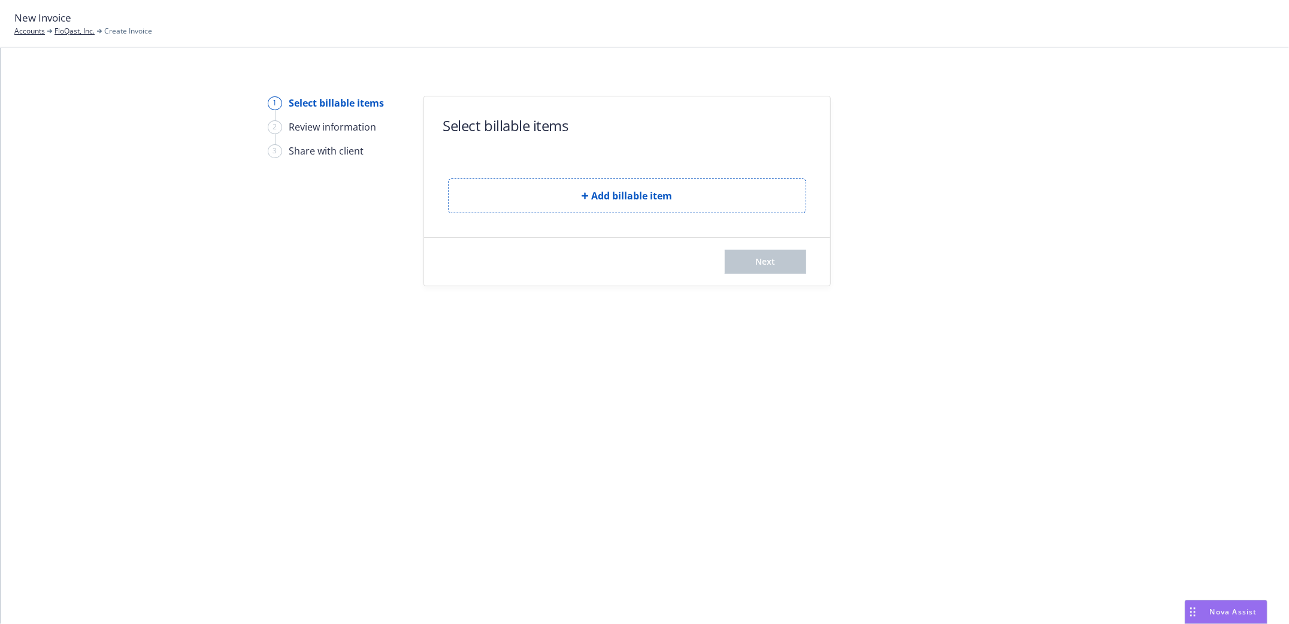
click at [187, 323] on div "1 Select billable items 2 Review information 3 Share with client Select billabl…" at bounding box center [645, 336] width 1288 height 576
